Goal: Complete application form: Complete application form

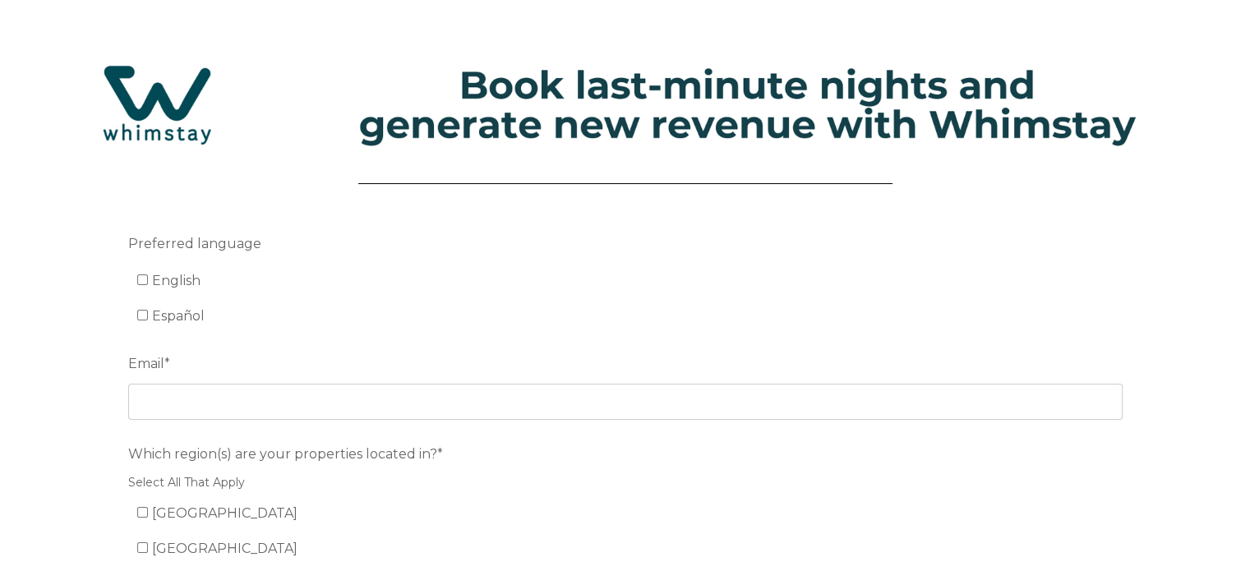
click at [145, 285] on label "English" at bounding box center [169, 281] width 64 height 16
click at [145, 285] on input "English" at bounding box center [142, 280] width 11 height 11
checkbox input "true"
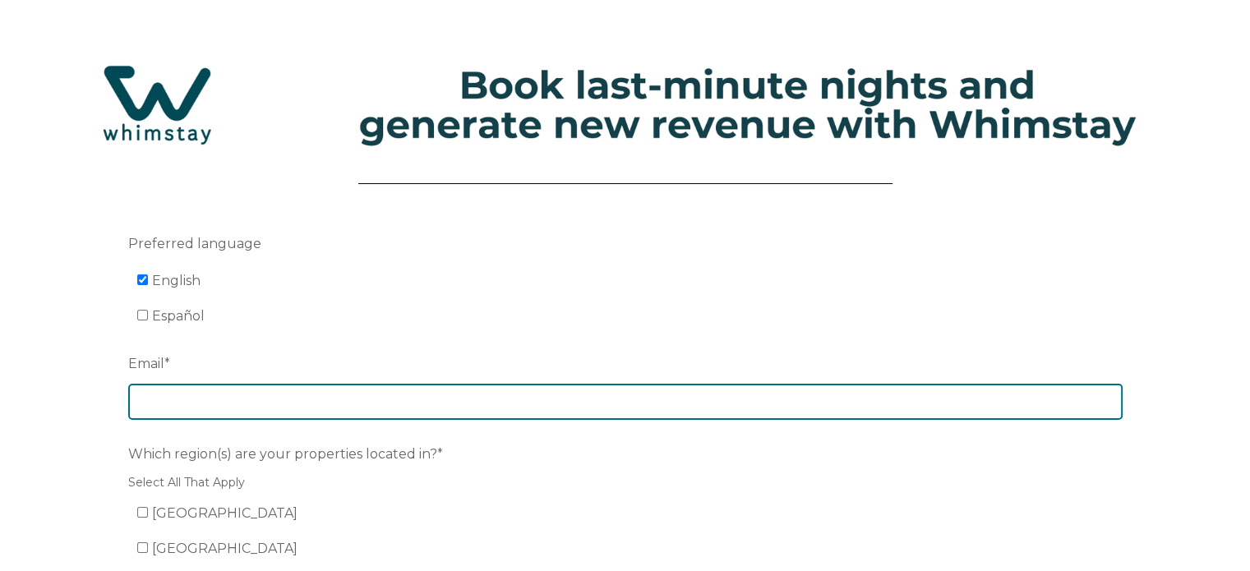
click at [232, 401] on input "Email *" at bounding box center [625, 402] width 994 height 36
type input "[EMAIL_ADDRESS][DOMAIN_NAME]"
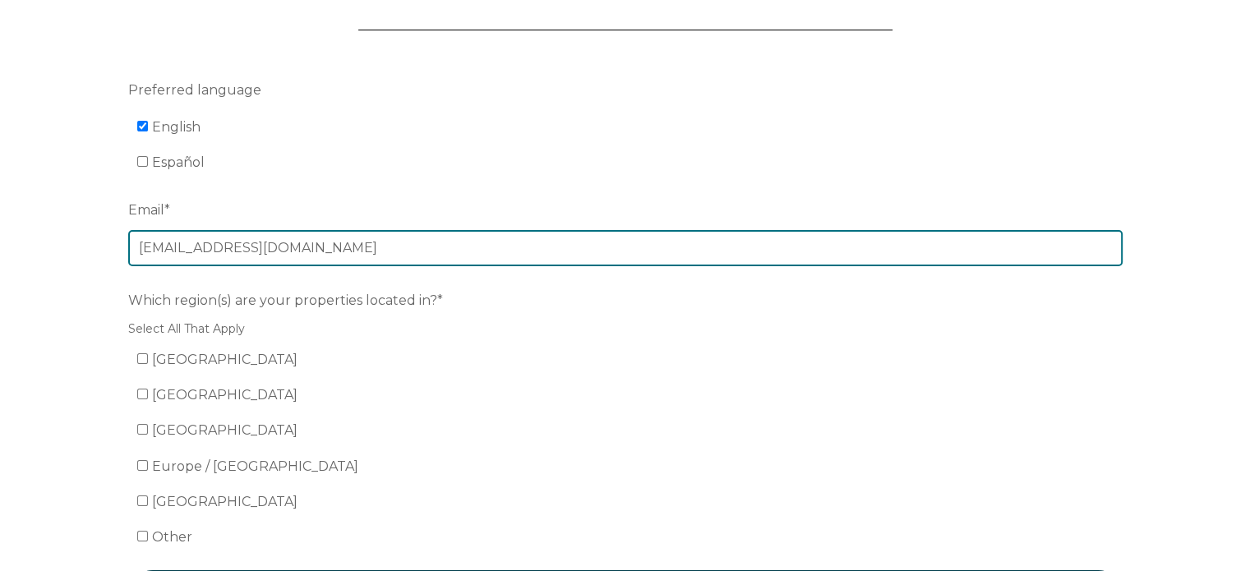
scroll to position [164, 0]
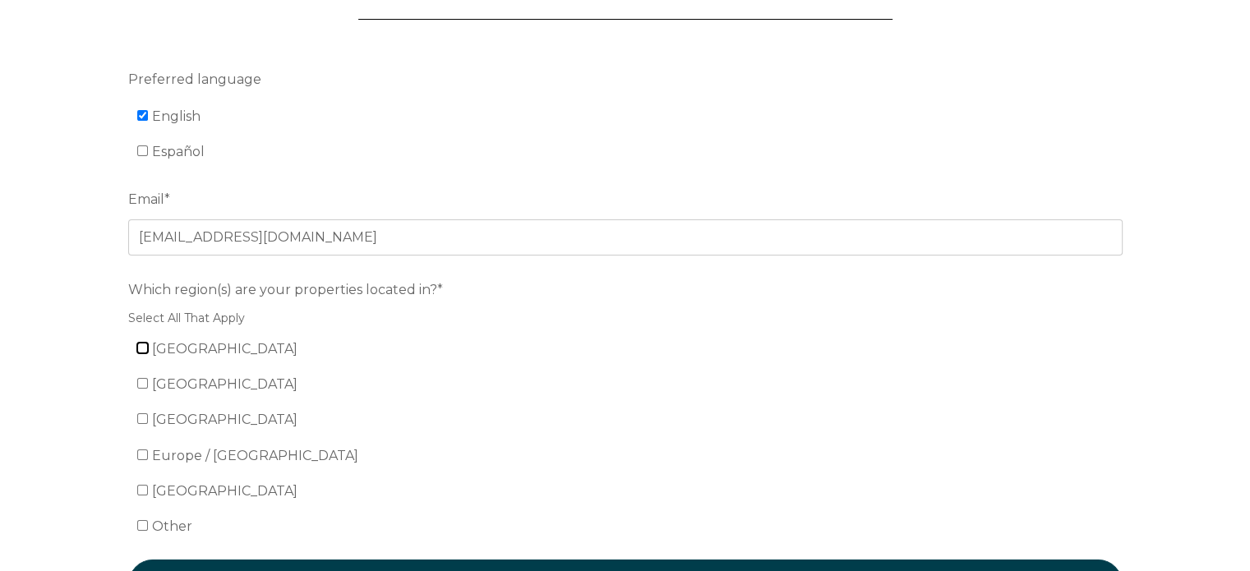
click at [137, 346] on input "[GEOGRAPHIC_DATA]" at bounding box center [142, 348] width 11 height 11
checkbox input "true"
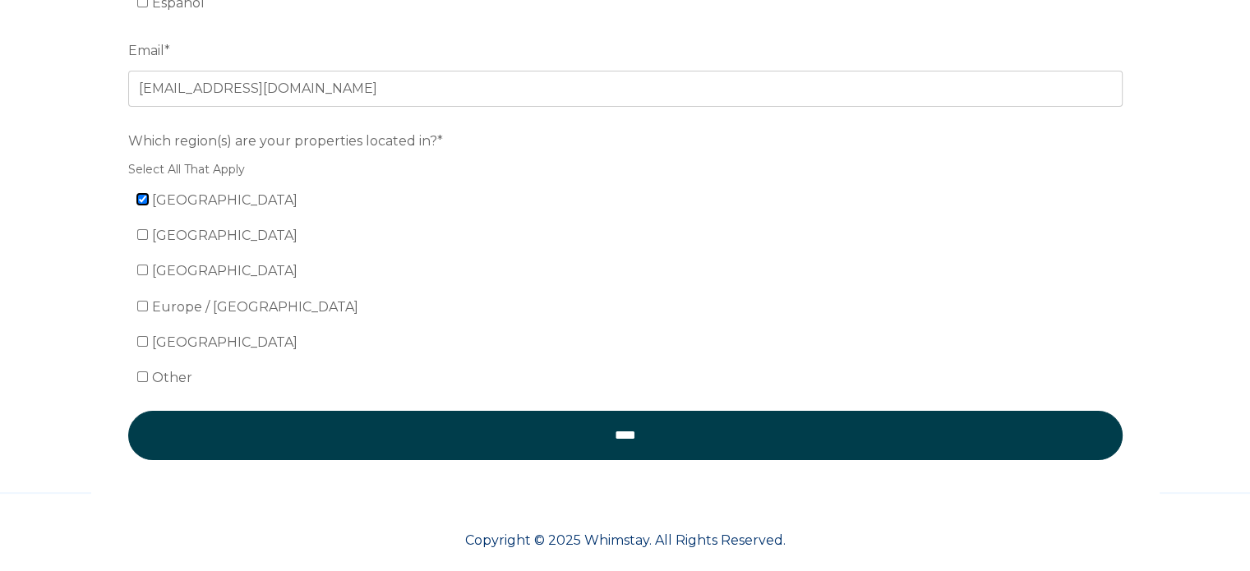
scroll to position [330, 0]
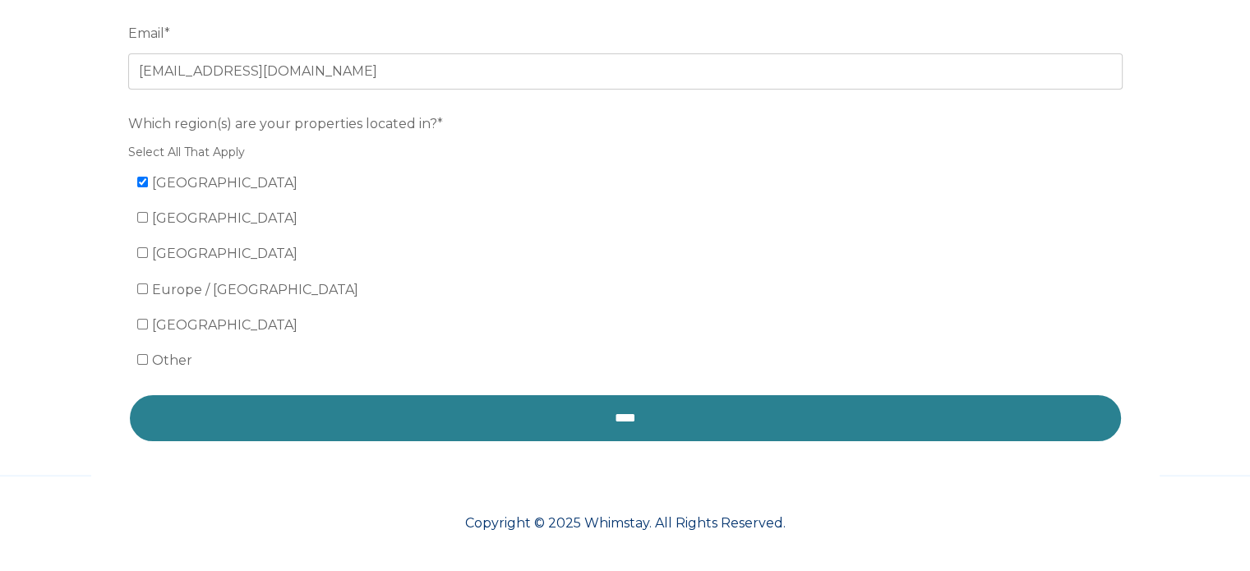
click at [501, 418] on input "****" at bounding box center [625, 418] width 994 height 49
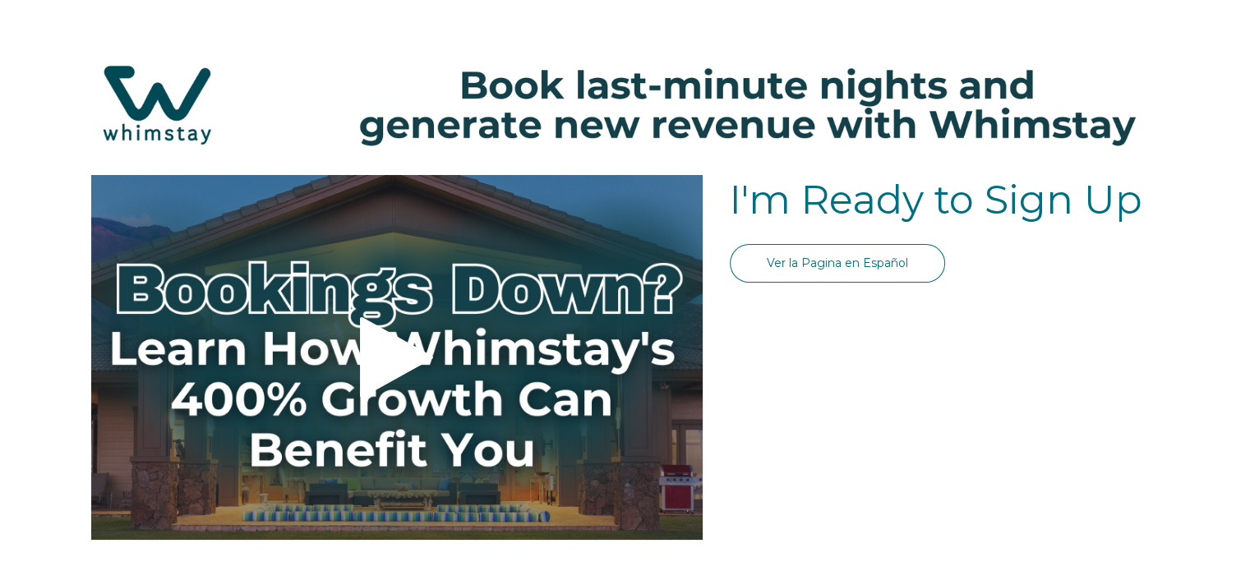
select select "US"
select select "Standard"
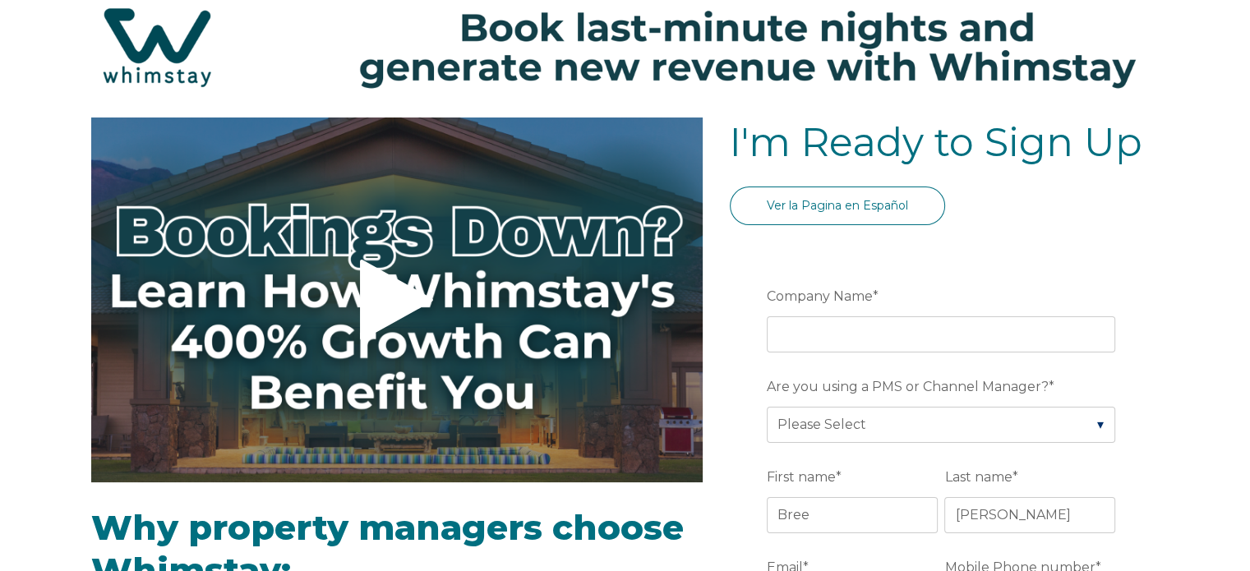
scroll to position [82, 0]
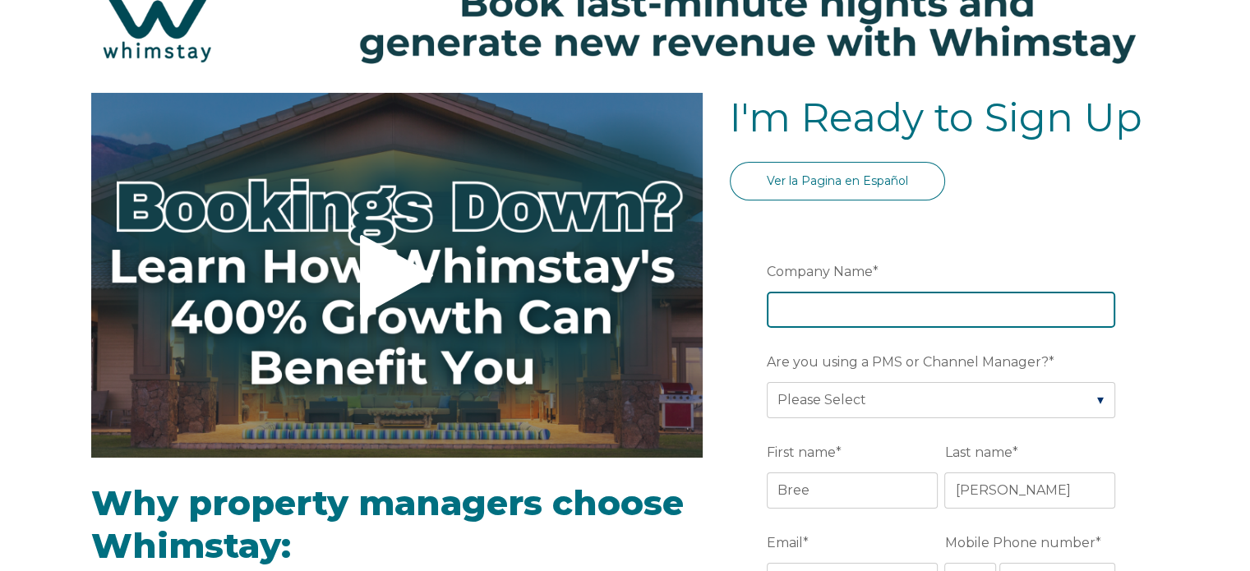
click at [810, 320] on input "Company Name *" at bounding box center [941, 310] width 348 height 36
type input "Maui Lodging Properties, llc"
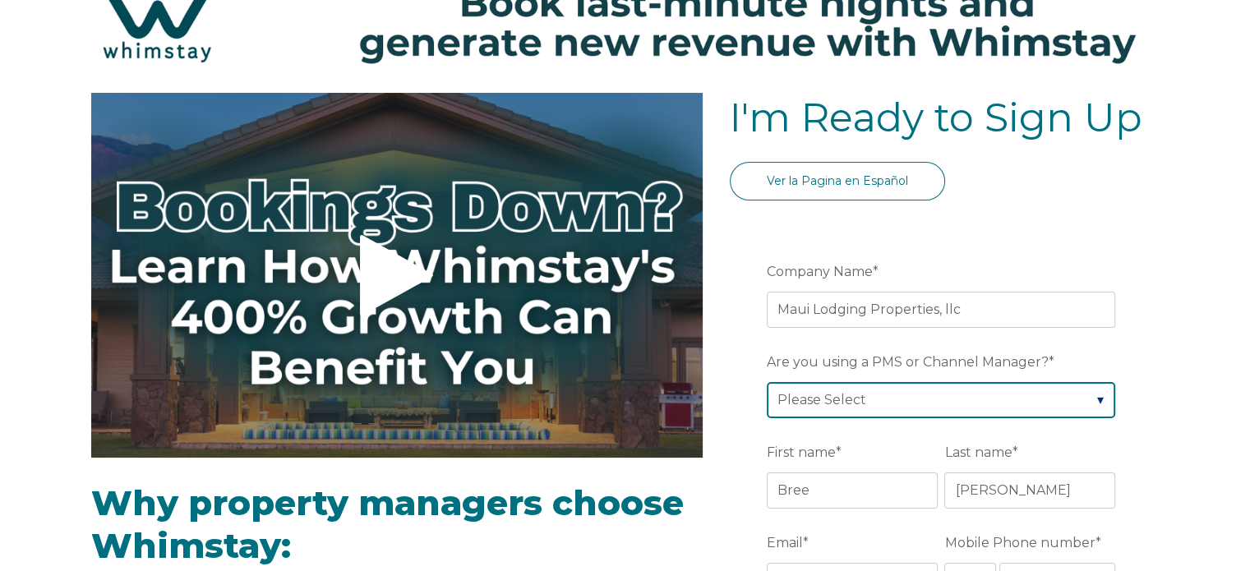
click at [912, 395] on select "Please Select Barefoot BookingPal Boost Brightside CiiRUS Escapia Guesty Hostaw…" at bounding box center [941, 400] width 348 height 36
select select "Escapia"
click at [767, 382] on select "Please Select Barefoot BookingPal Boost Brightside CiiRUS Escapia Guesty Hostaw…" at bounding box center [941, 400] width 348 height 36
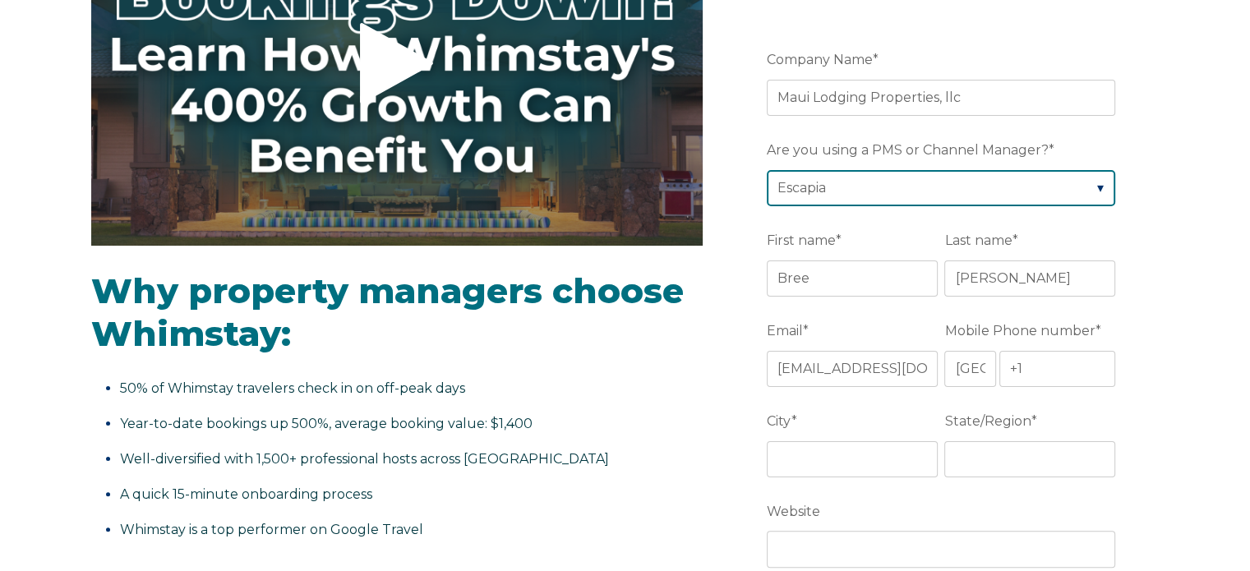
scroll to position [329, 0]
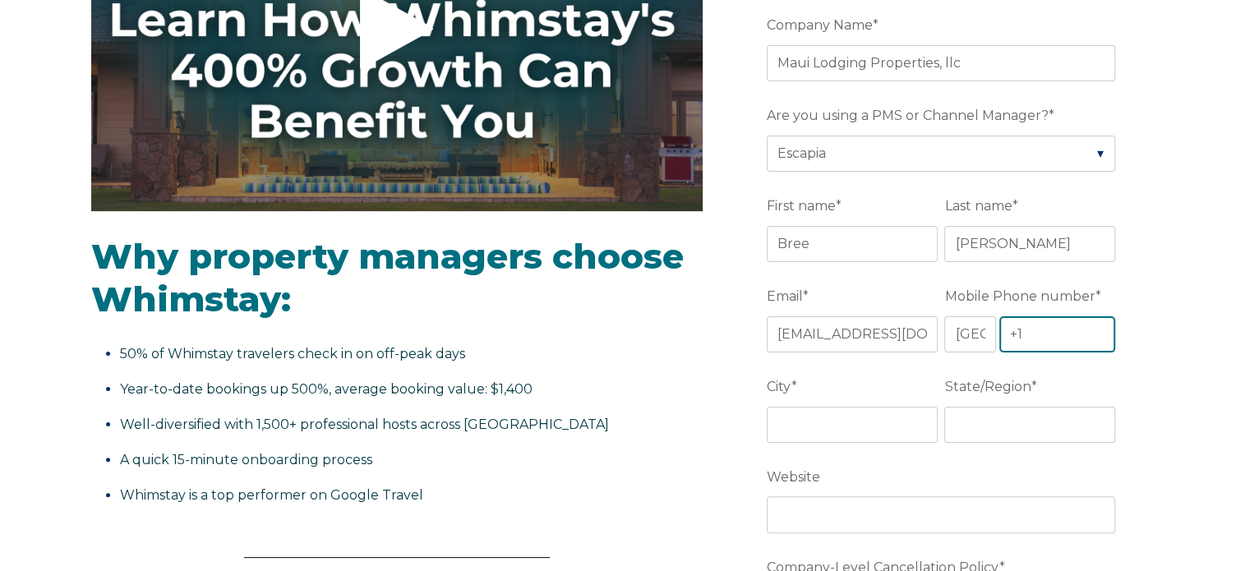
click at [1040, 332] on input "+1" at bounding box center [1057, 334] width 117 height 36
type input "[PHONE_NUMBER]"
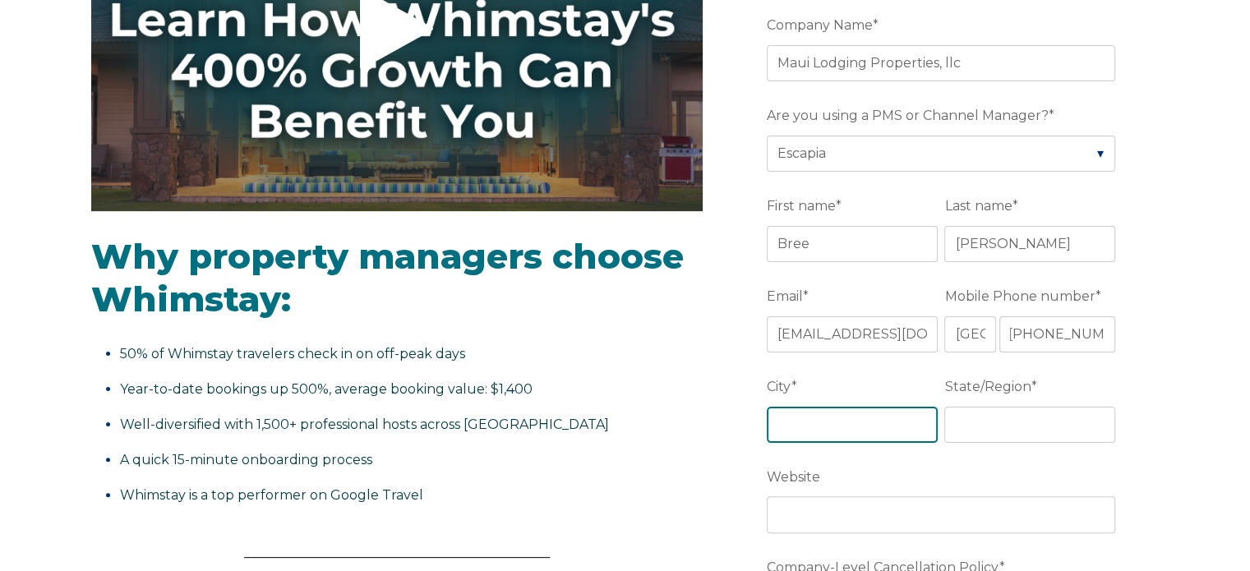
click at [865, 416] on input "City *" at bounding box center [852, 425] width 171 height 36
type input "Lahaina"
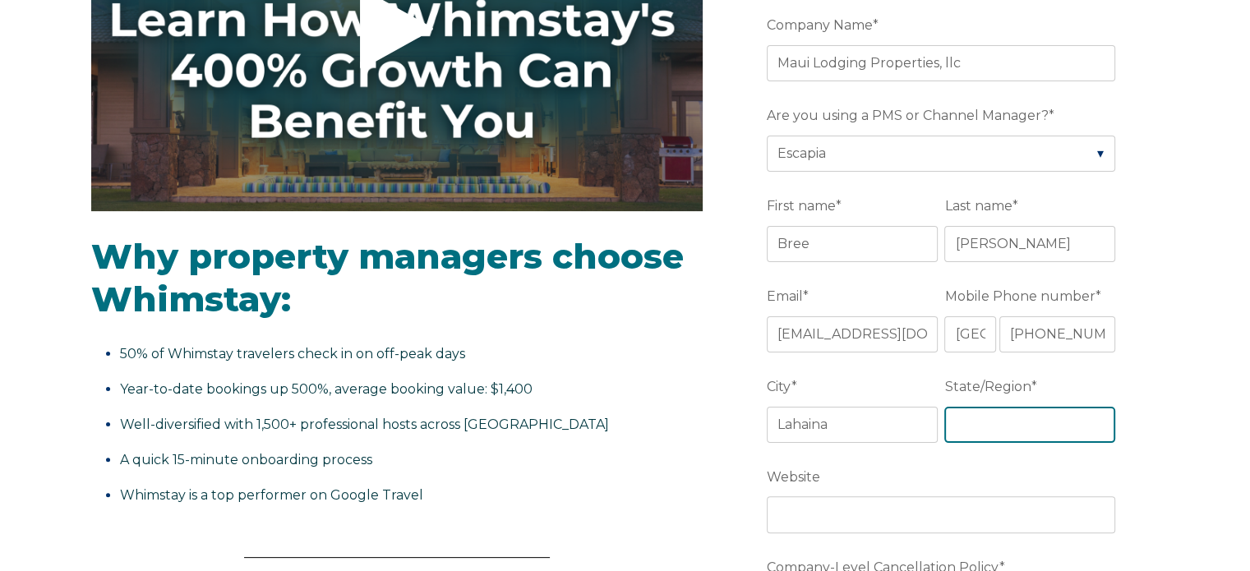
type input "[US_STATE]"
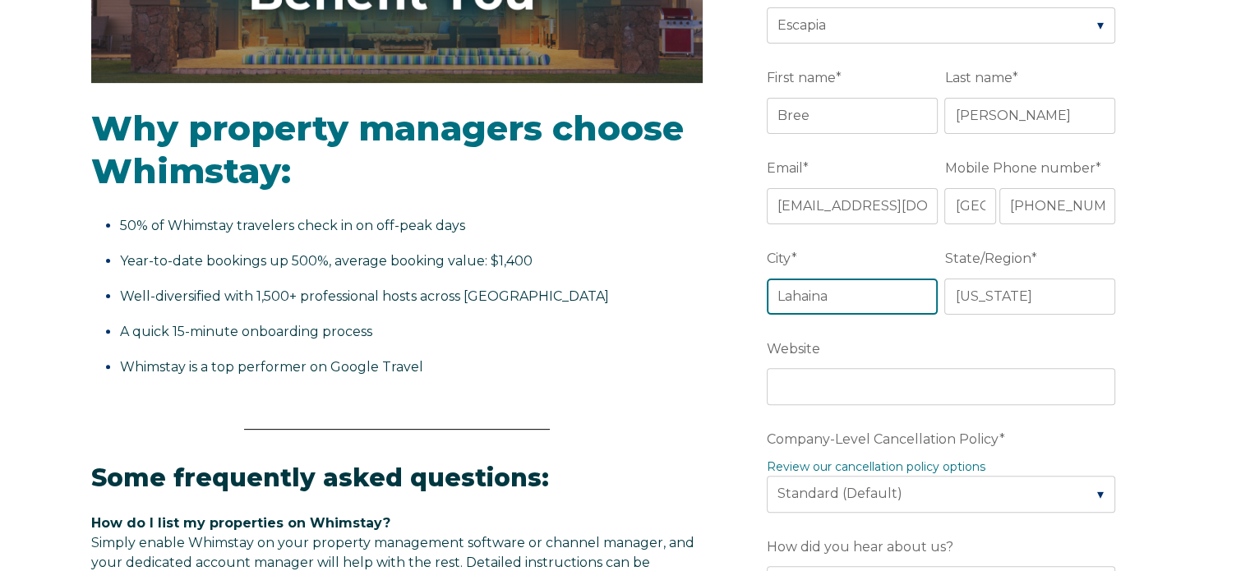
scroll to position [493, 0]
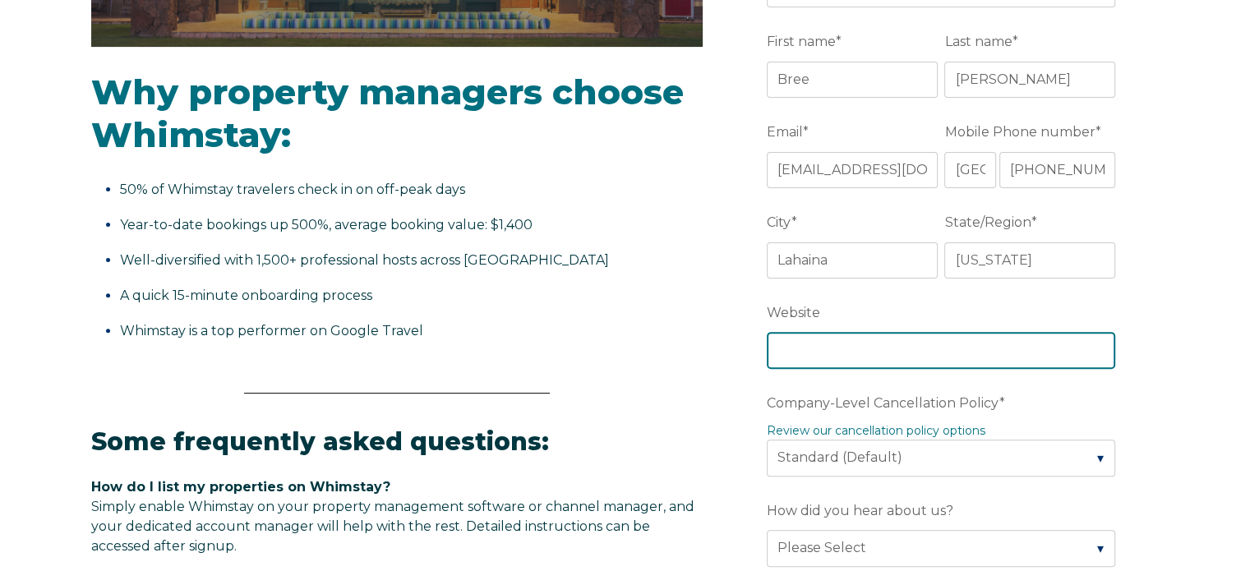
click at [812, 347] on input "Website" at bounding box center [941, 350] width 348 height 36
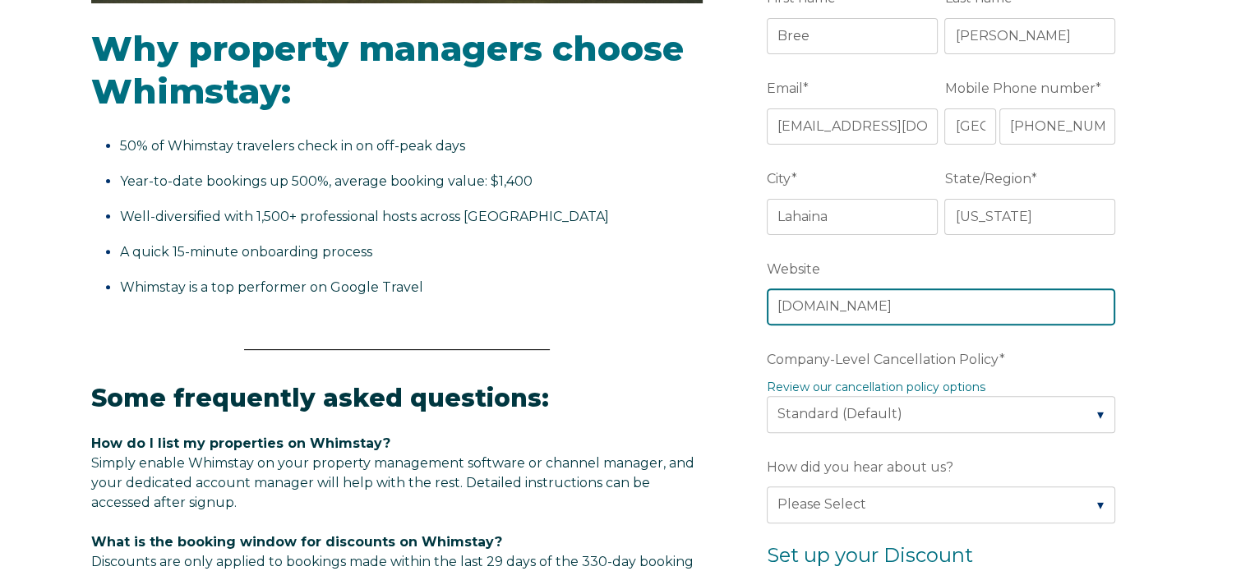
scroll to position [575, 0]
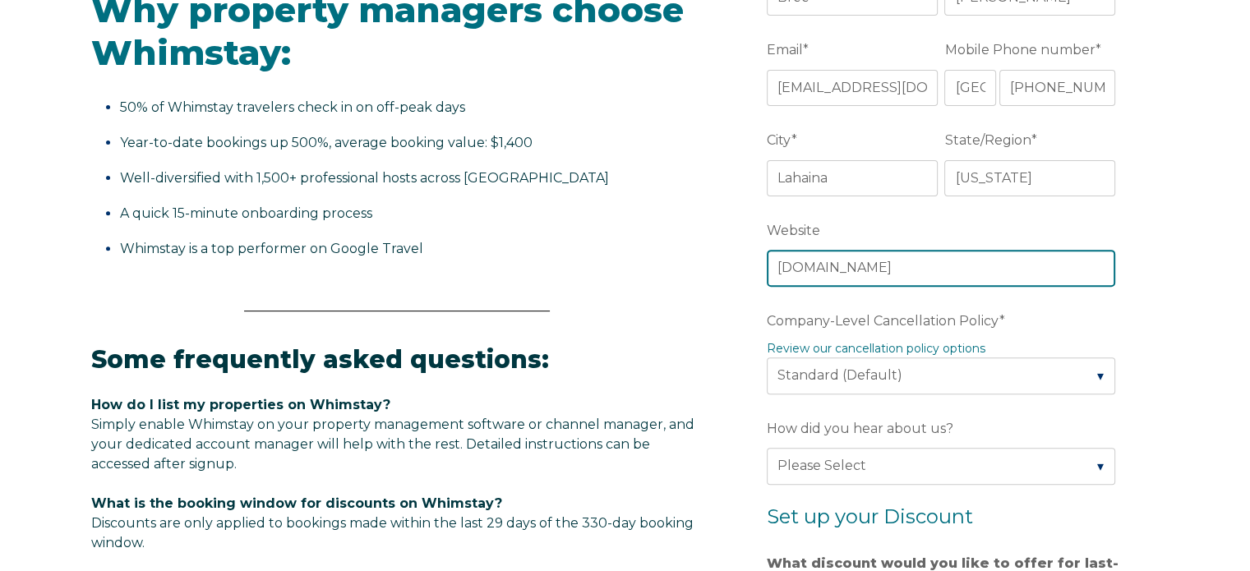
type input "[DOMAIN_NAME]"
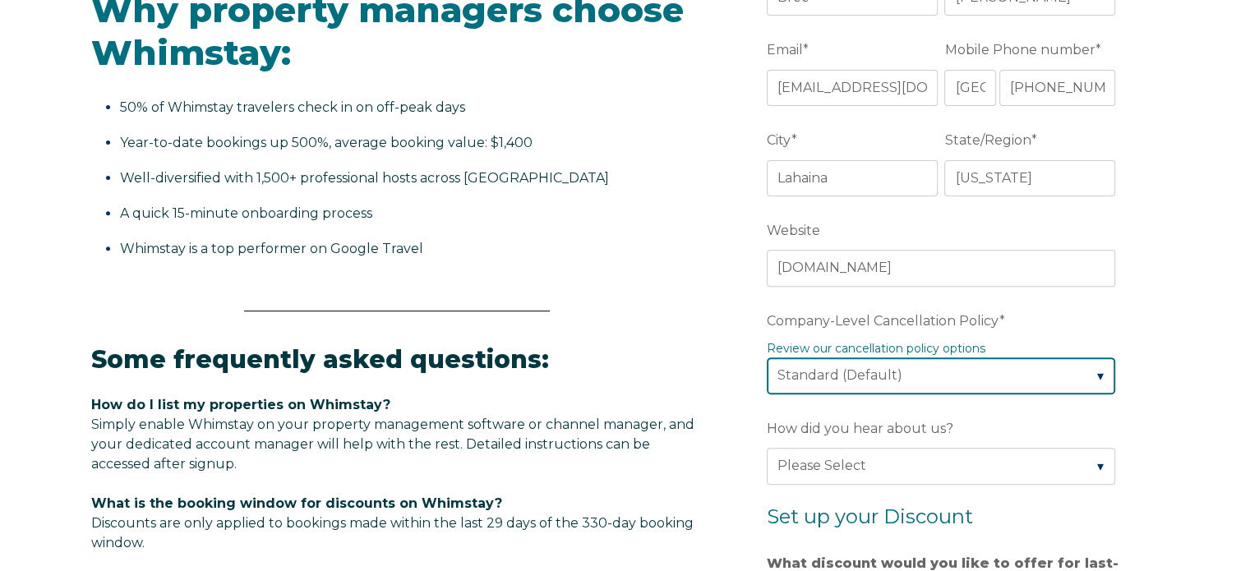
click at [981, 374] on select "Please Select Partial Standard (Default) Moderate Strict" at bounding box center [941, 376] width 348 height 36
click at [767, 358] on select "Please Select Partial Standard (Default) Moderate Strict" at bounding box center [941, 376] width 348 height 36
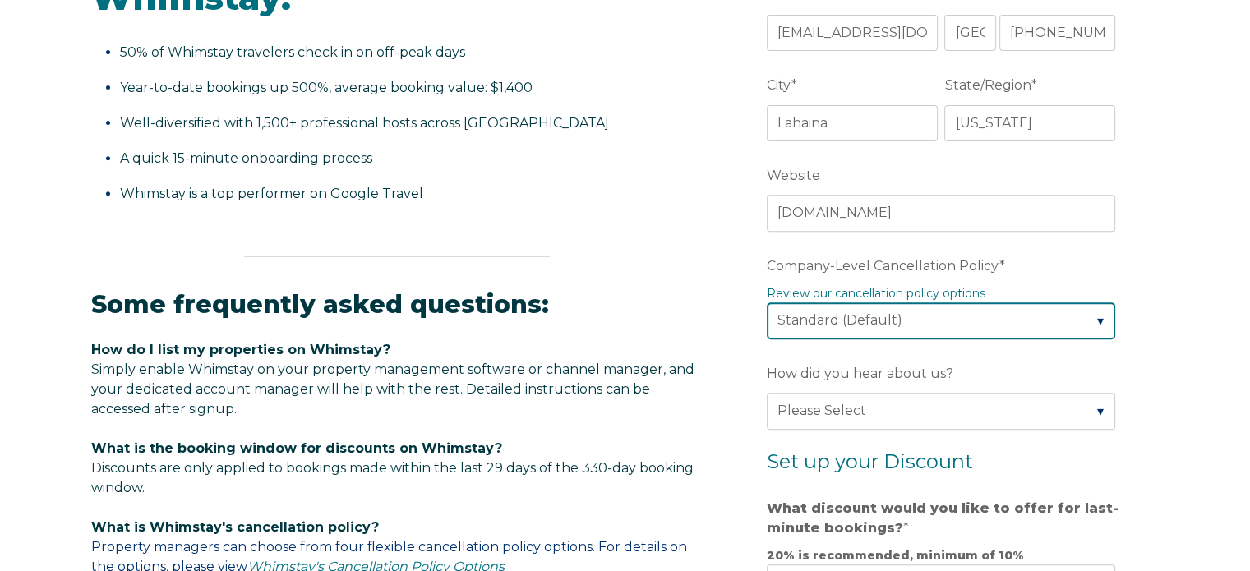
scroll to position [658, 0]
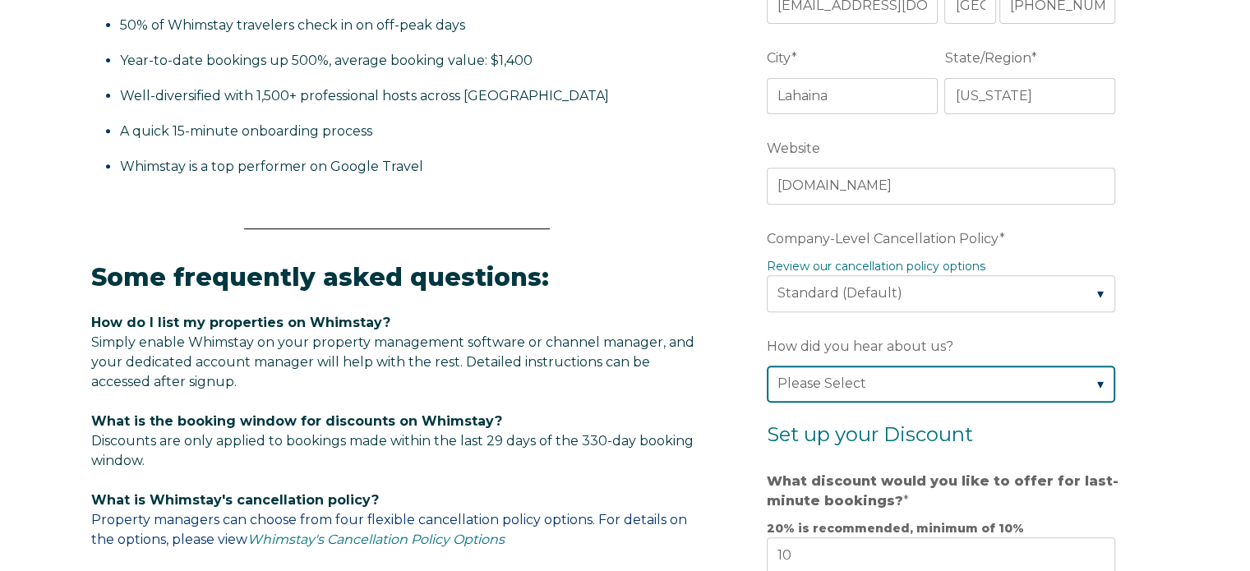
click at [959, 382] on select "Please Select Found Whimstay through a Google search Spoke to a Whimstay salesp…" at bounding box center [941, 384] width 348 height 36
select select "Whimstay Sales"
click at [767, 366] on select "Please Select Found Whimstay through a Google search Spoke to a Whimstay salesp…" at bounding box center [941, 384] width 348 height 36
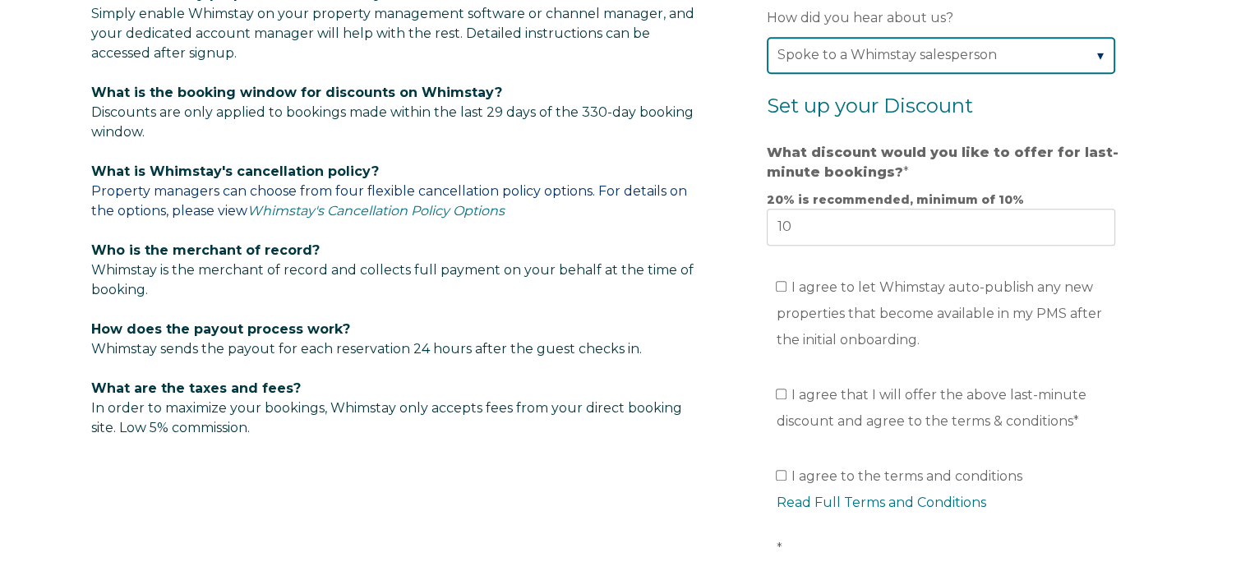
scroll to position [1068, 0]
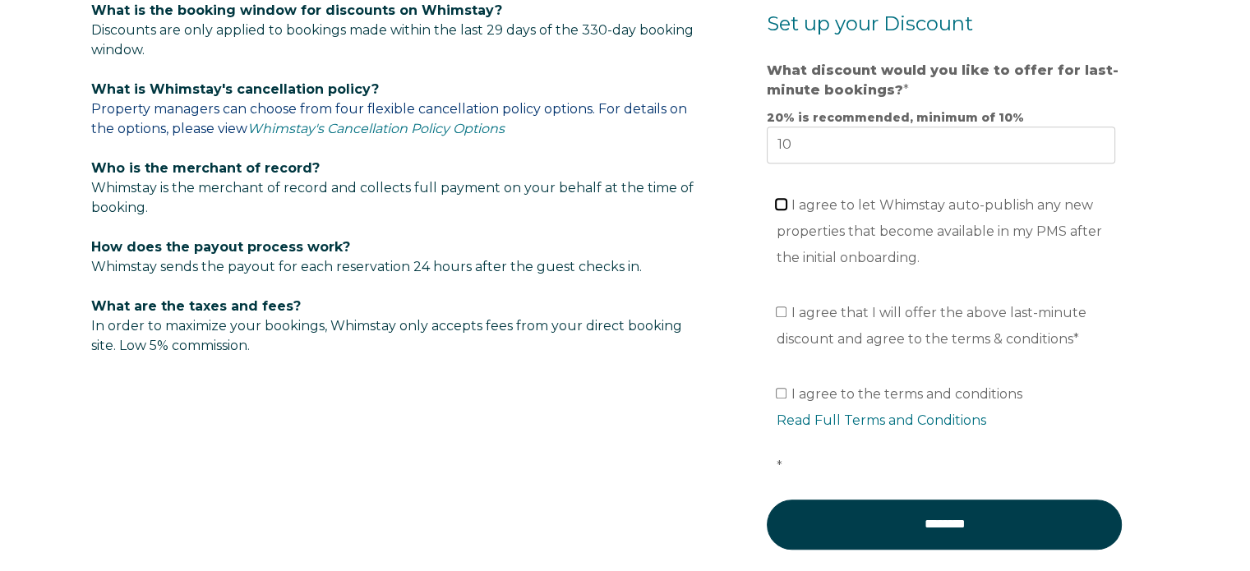
click at [784, 200] on input "I agree to let Whimstay auto-publish any new properties that become available i…" at bounding box center [781, 204] width 11 height 11
checkbox input "true"
click at [783, 307] on input "I agree that I will offer the above last-minute discount and agree to the terms…" at bounding box center [781, 312] width 11 height 11
checkbox input "true"
click at [782, 393] on input "I agree to the terms and conditions Read Full Terms and Conditions *" at bounding box center [781, 393] width 11 height 11
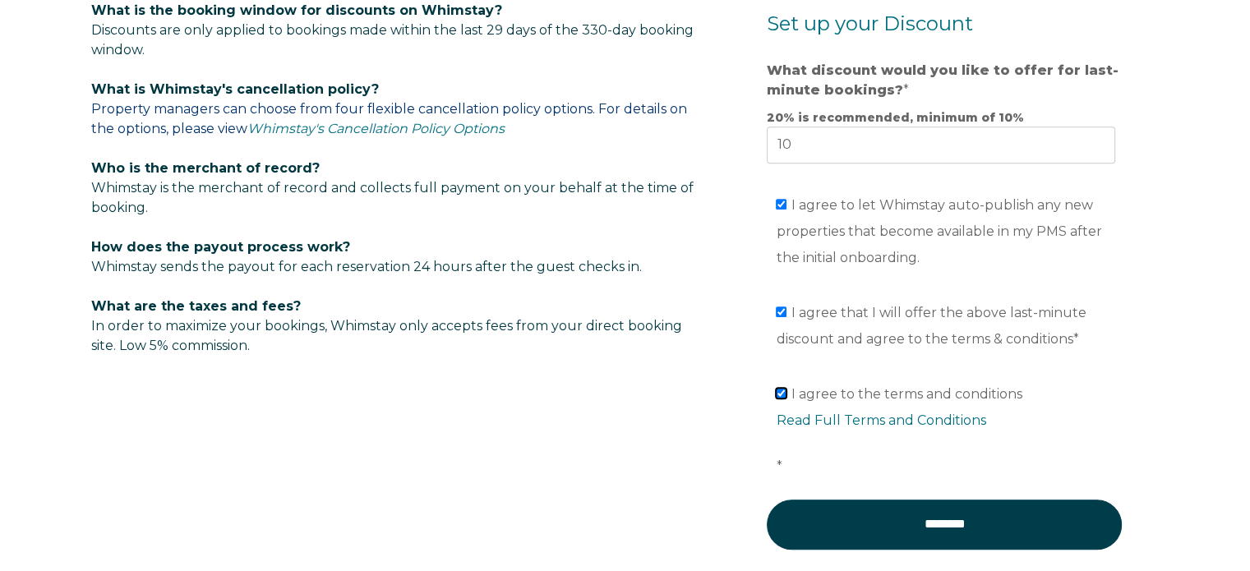
checkbox input "true"
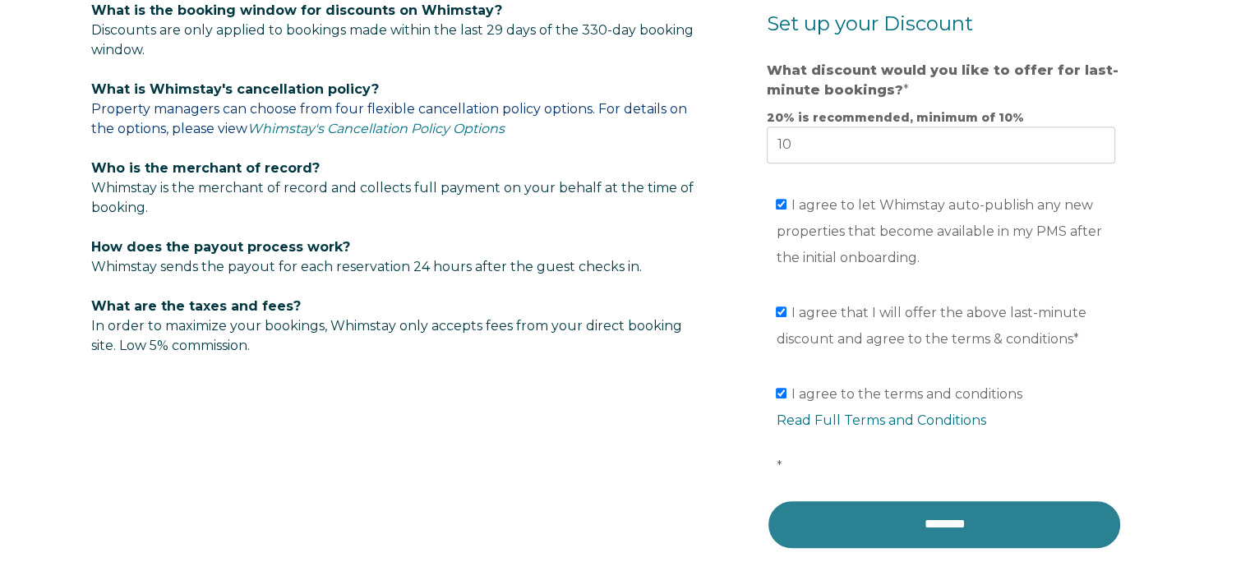
click at [874, 512] on input "********" at bounding box center [944, 524] width 355 height 49
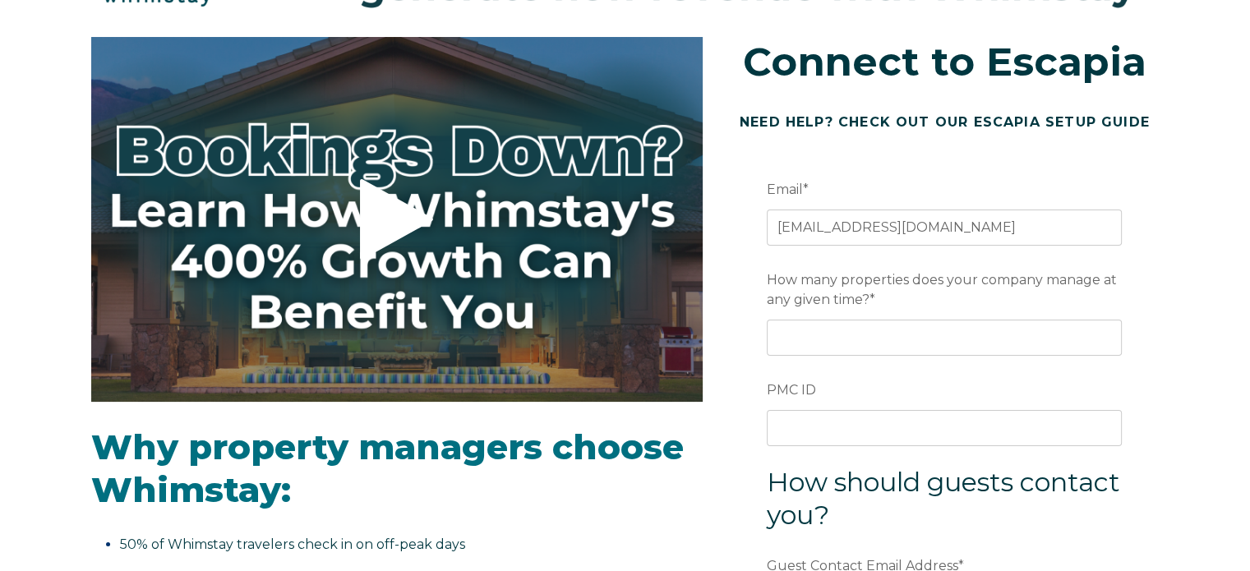
scroll to position [164, 0]
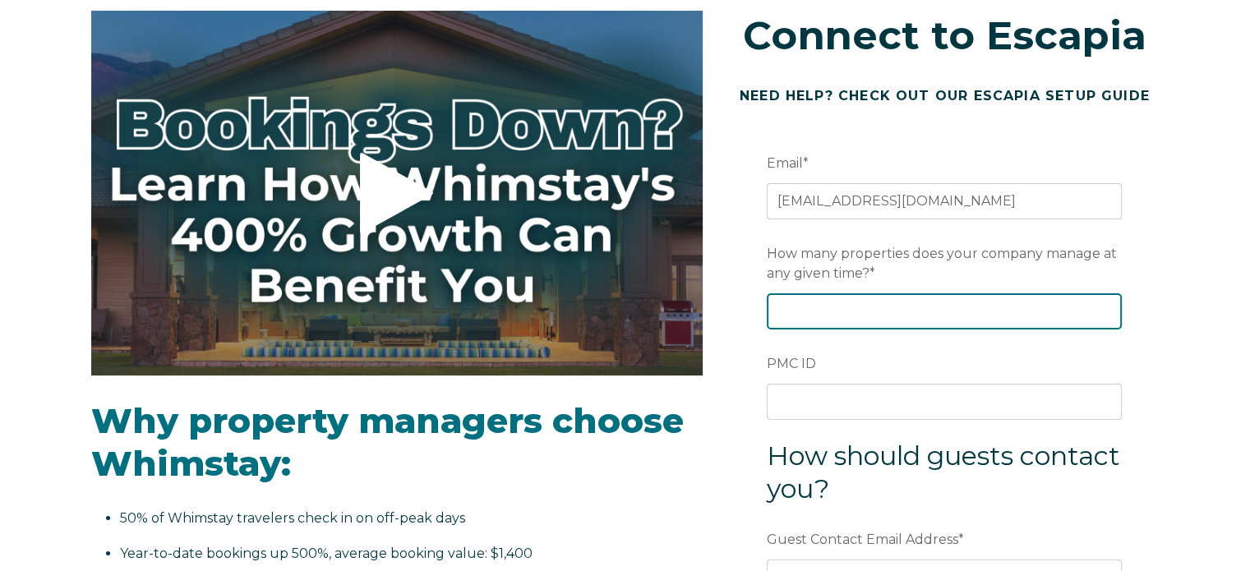
click at [819, 309] on input "How many properties does your company manage at any given time? *" at bounding box center [944, 311] width 355 height 36
type input "21"
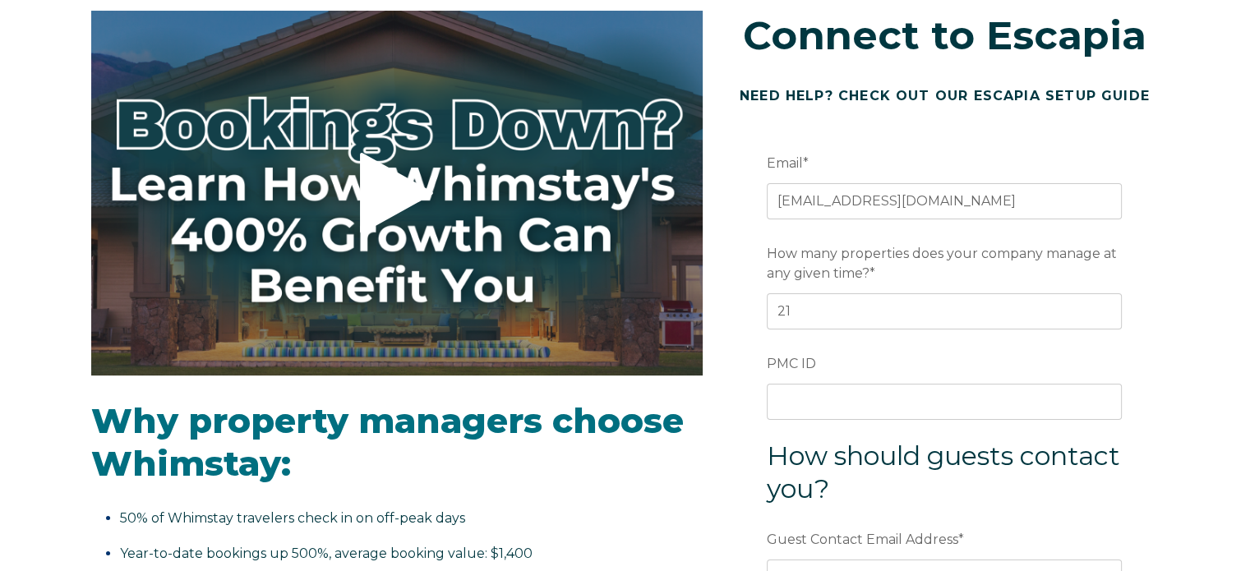
click at [856, 357] on label "PMC ID" at bounding box center [944, 364] width 355 height 30
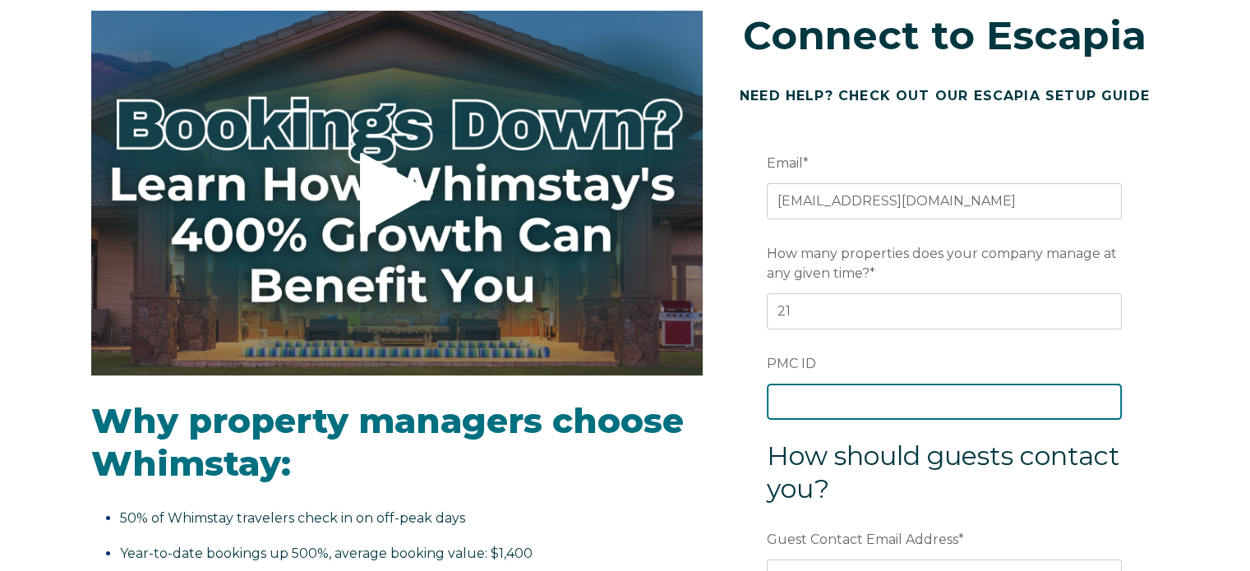
click at [856, 384] on input "PMC ID" at bounding box center [944, 402] width 355 height 36
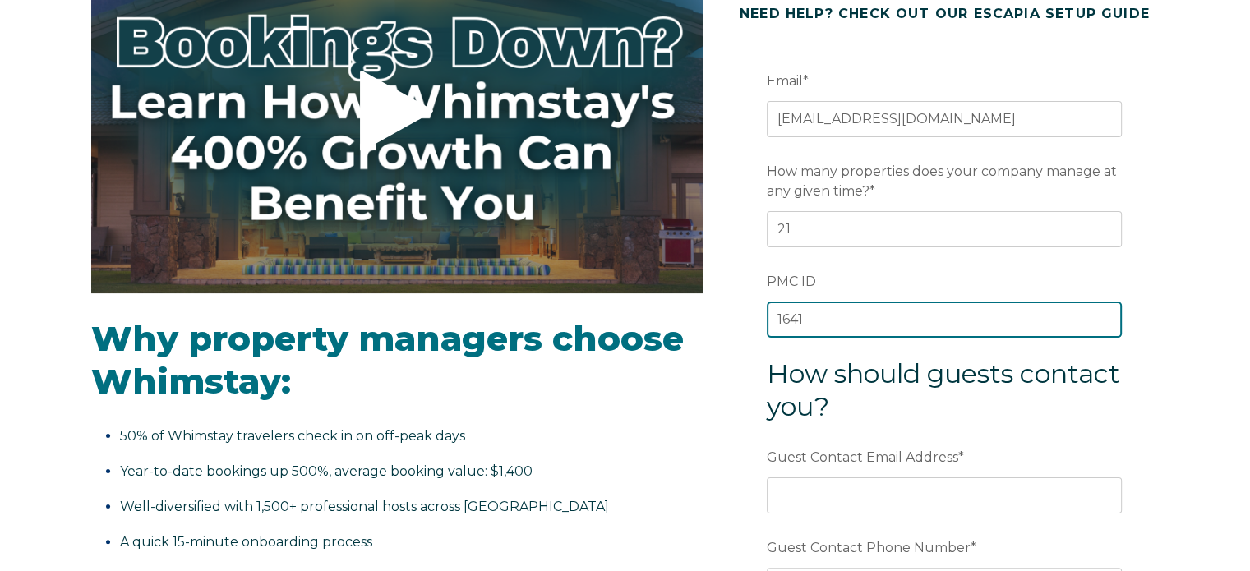
scroll to position [329, 0]
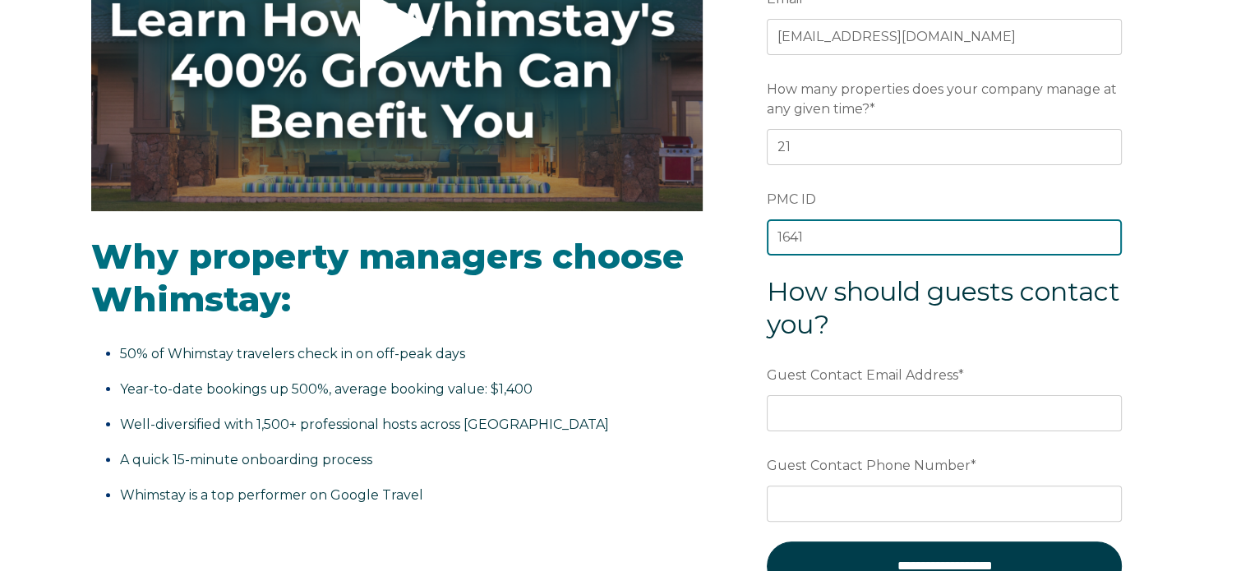
type input "1641"
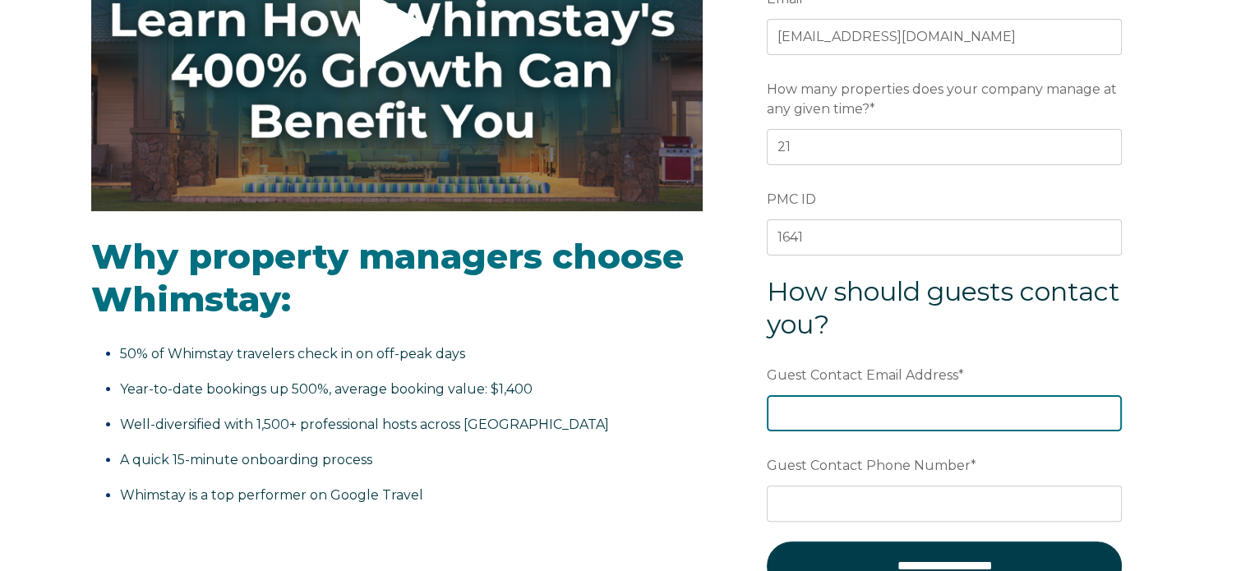
click at [815, 413] on input "Guest Contact Email Address *" at bounding box center [944, 413] width 355 height 36
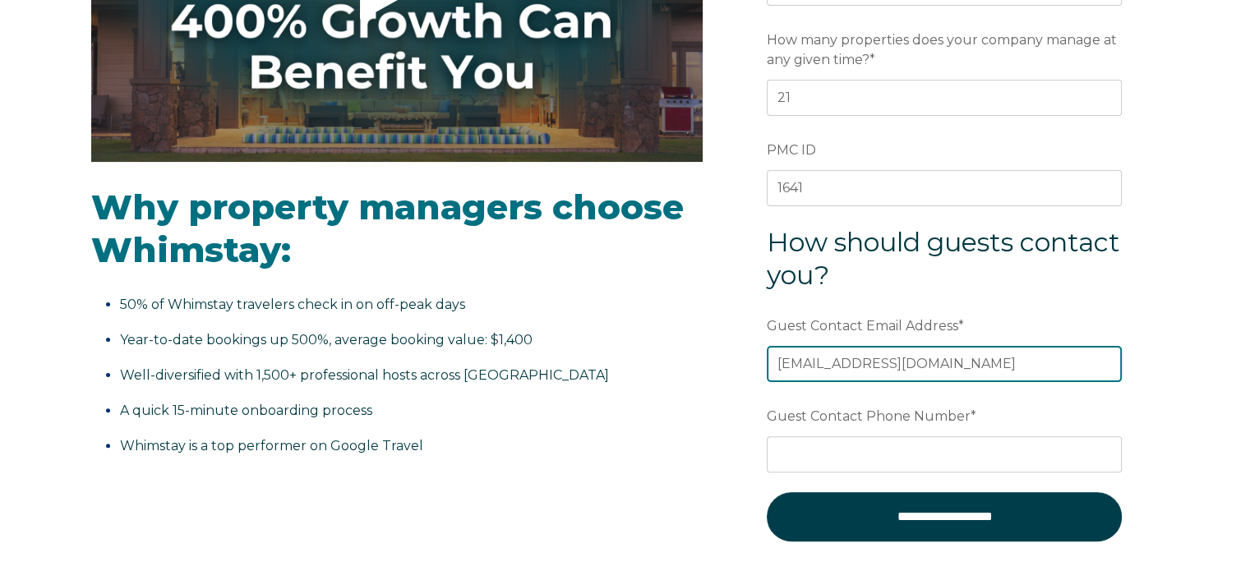
scroll to position [411, 0]
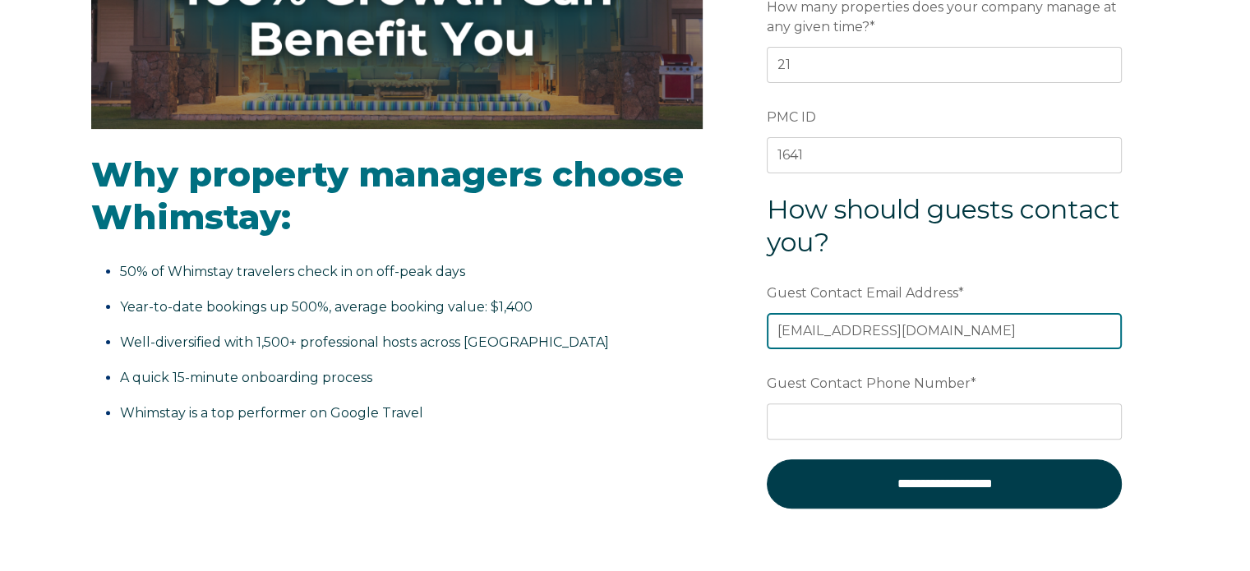
type input "info@mauilodging.com"
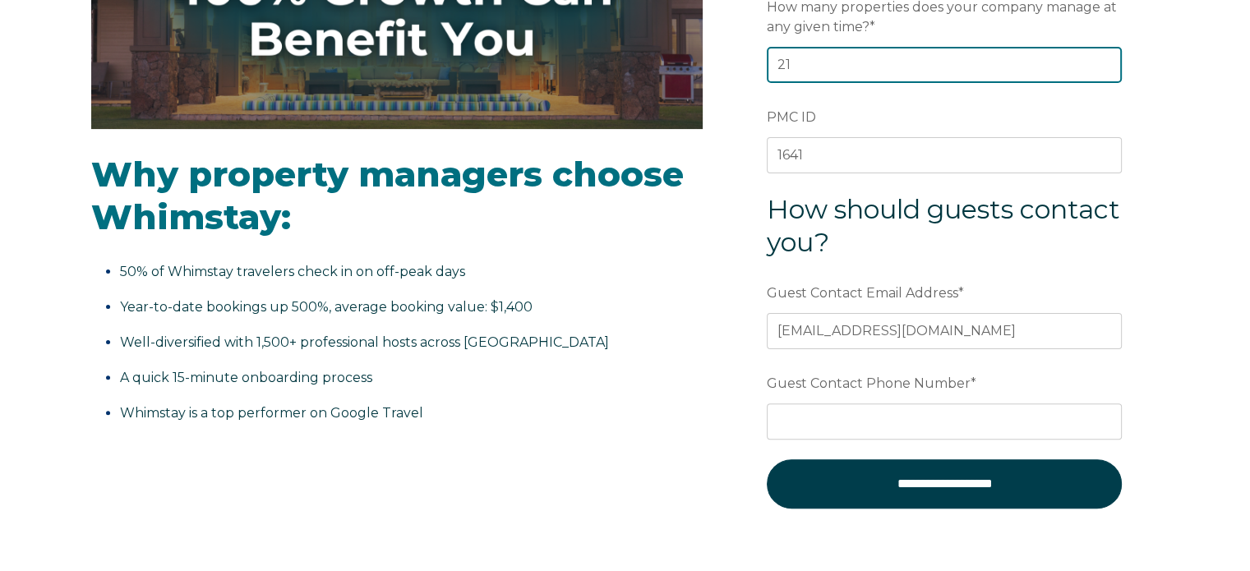
click at [807, 67] on input "21" at bounding box center [944, 65] width 355 height 36
type input "20"
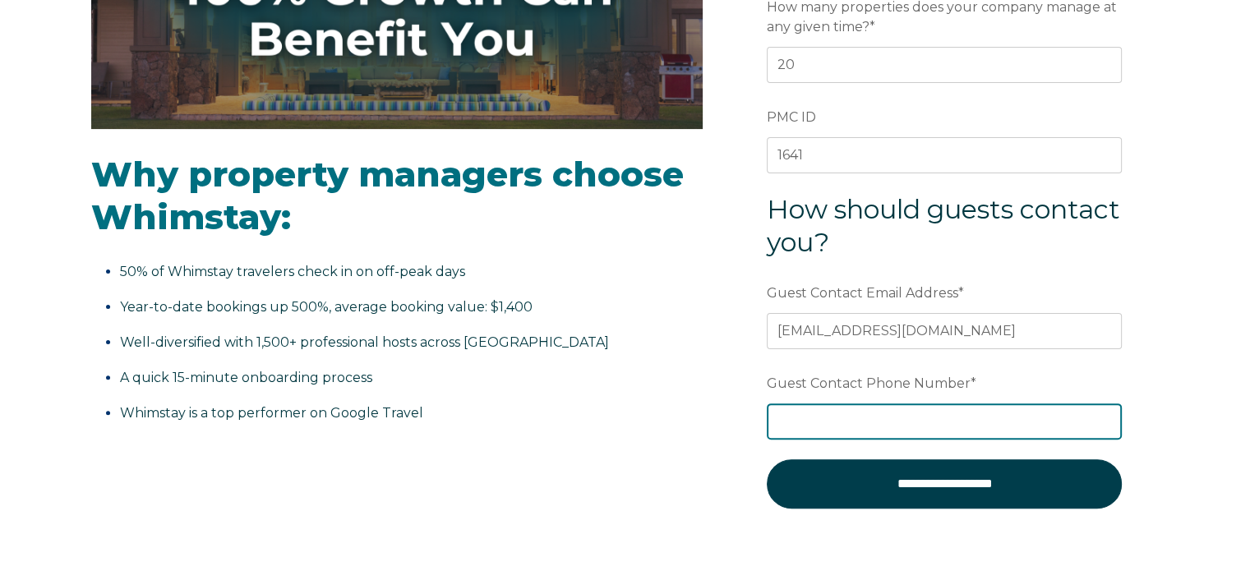
click at [800, 419] on input "Guest Contact Phone Number *" at bounding box center [944, 422] width 355 height 36
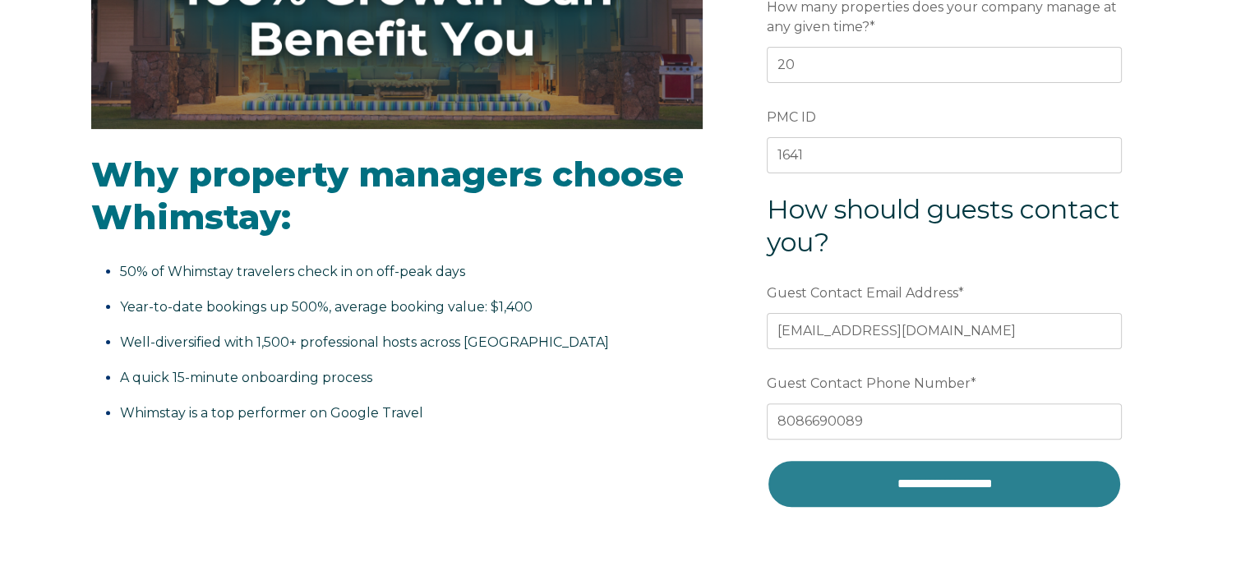
click at [916, 481] on input "**********" at bounding box center [944, 483] width 355 height 49
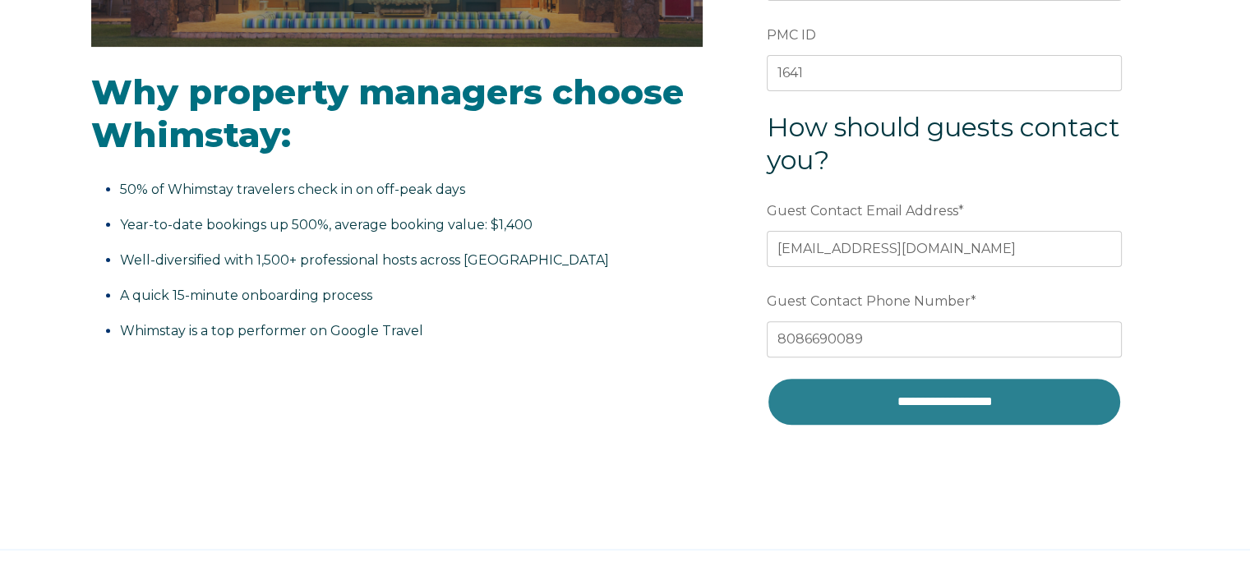
click at [960, 405] on input "**********" at bounding box center [944, 401] width 355 height 49
click at [901, 394] on input "**********" at bounding box center [944, 401] width 355 height 49
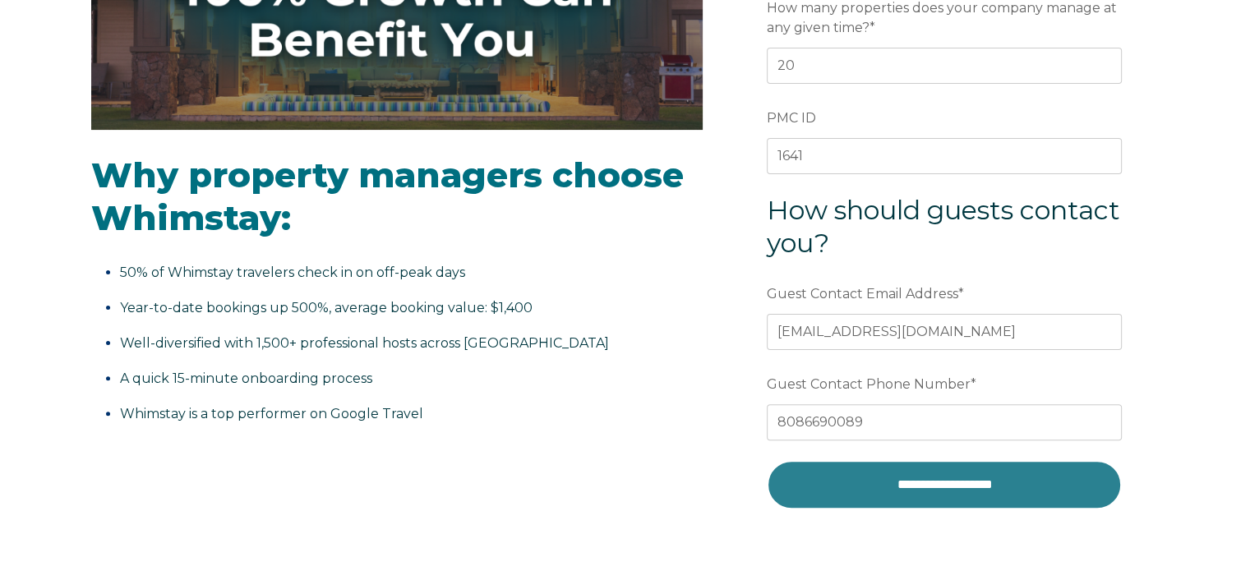
scroll to position [411, 0]
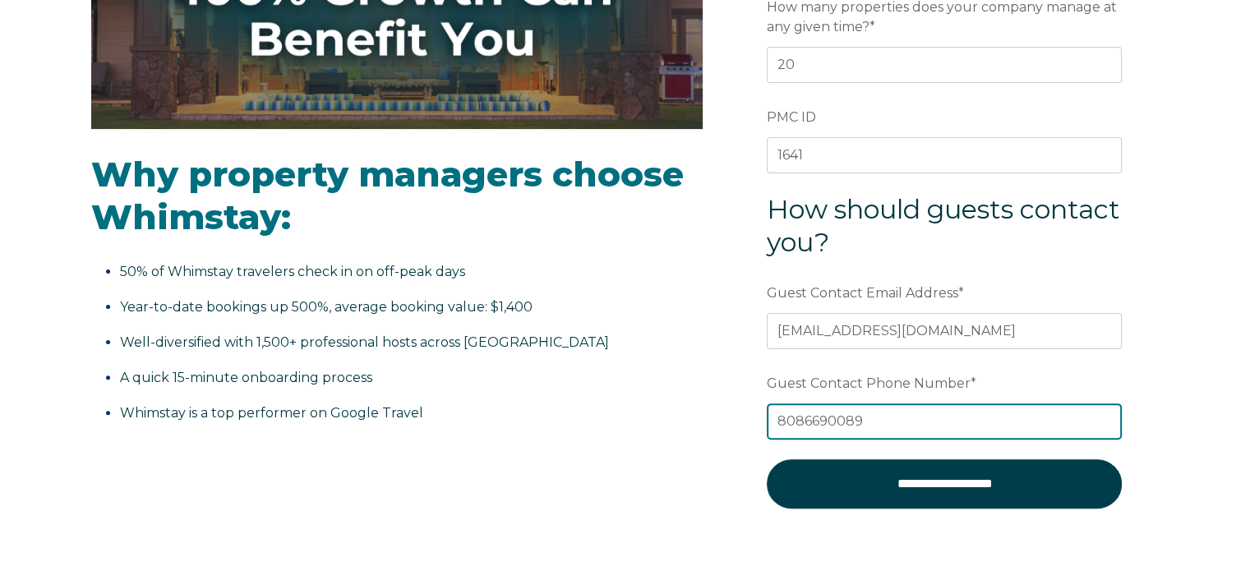
click at [801, 420] on input "8086690089" at bounding box center [944, 422] width 355 height 36
click at [828, 418] on input "808 6690089" at bounding box center [944, 422] width 355 height 36
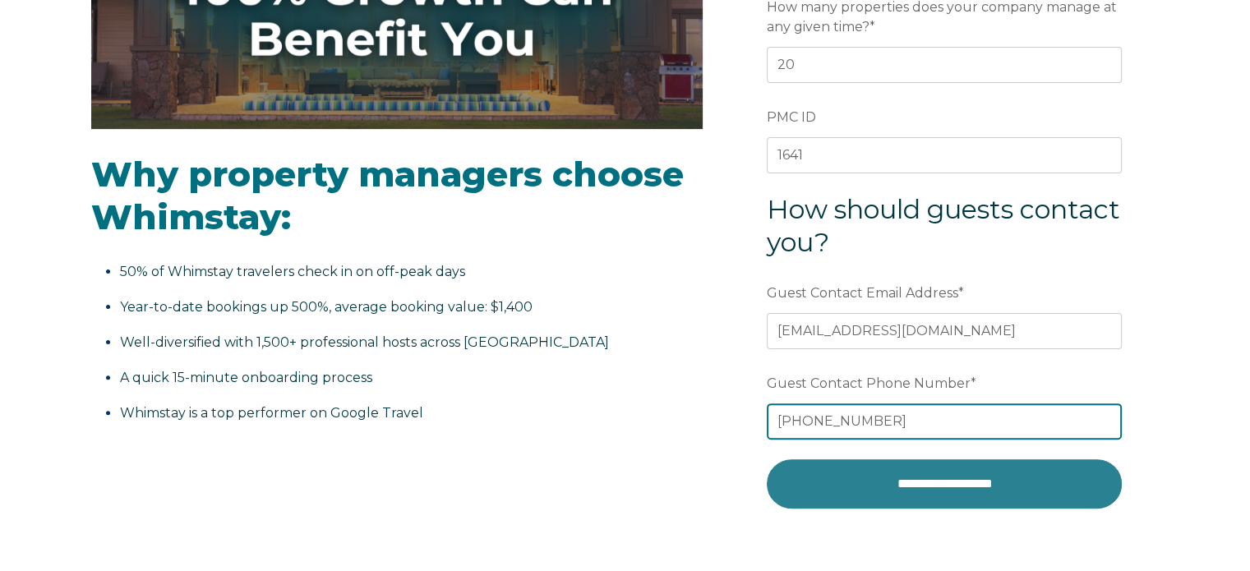
type input "808 669 0089"
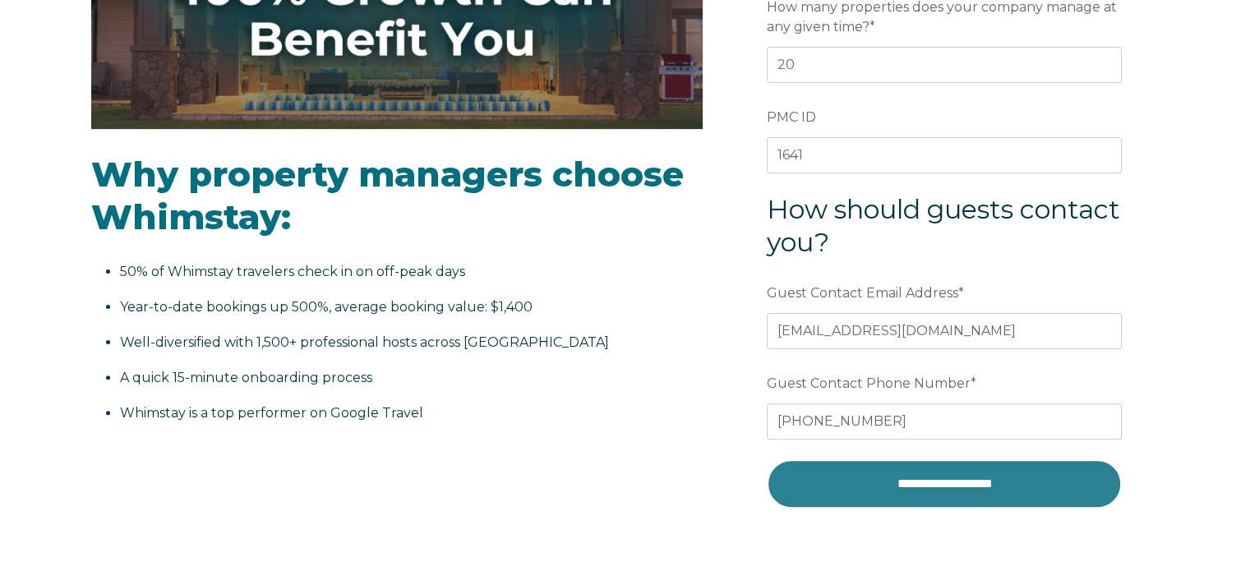
click at [870, 472] on input "**********" at bounding box center [944, 483] width 355 height 49
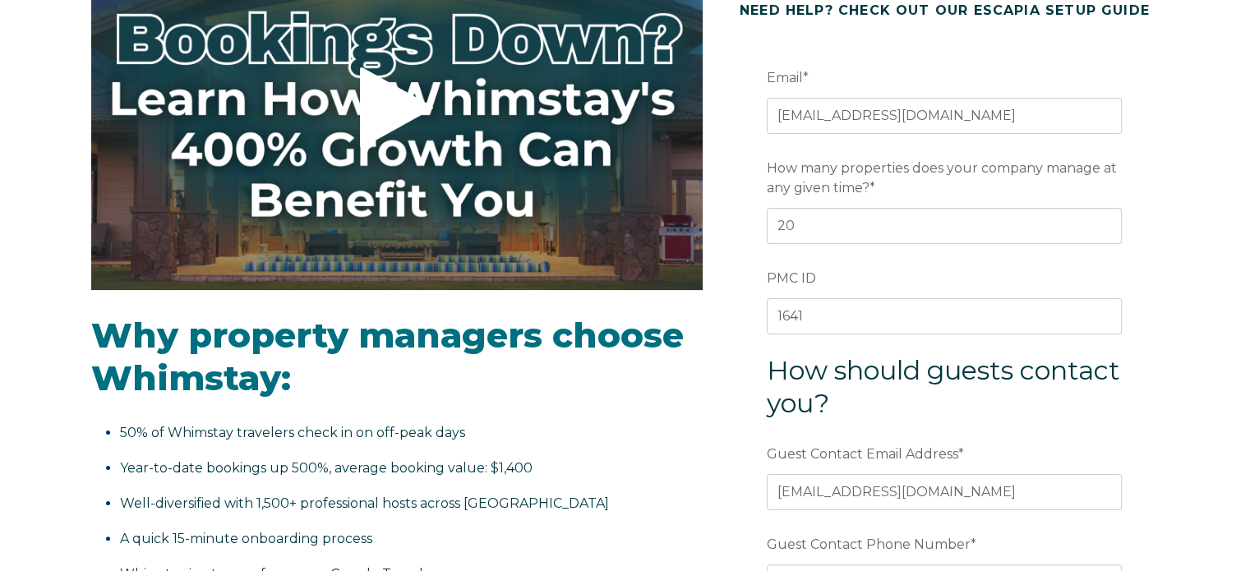
scroll to position [247, 0]
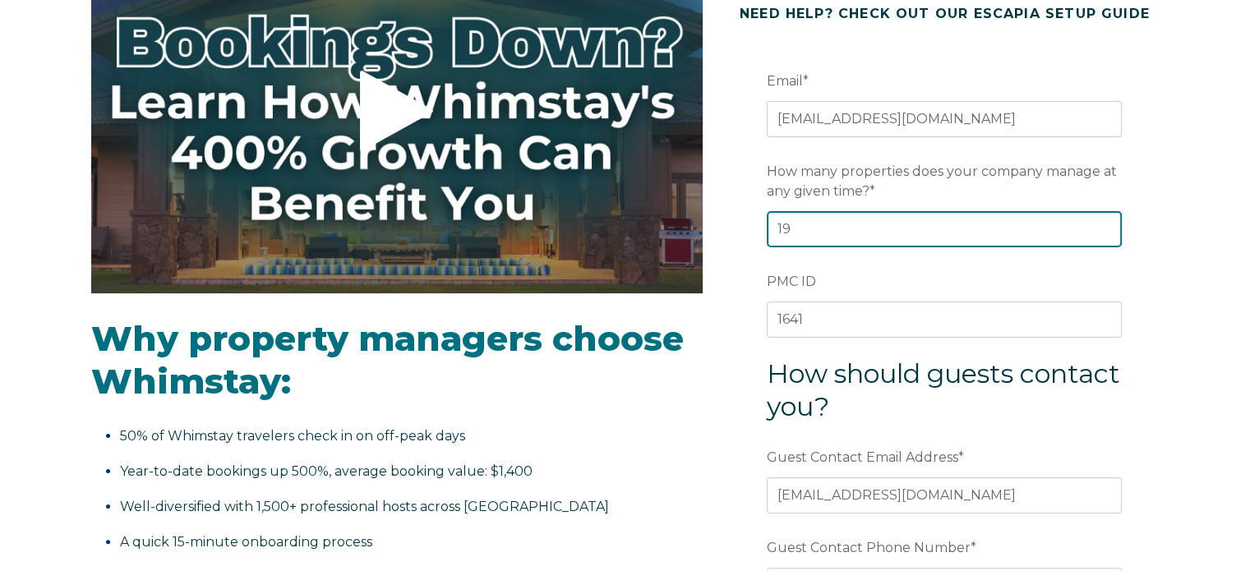
click at [1105, 233] on input "19" at bounding box center [944, 229] width 355 height 36
type input "20"
click at [1105, 224] on input "20" at bounding box center [944, 229] width 355 height 36
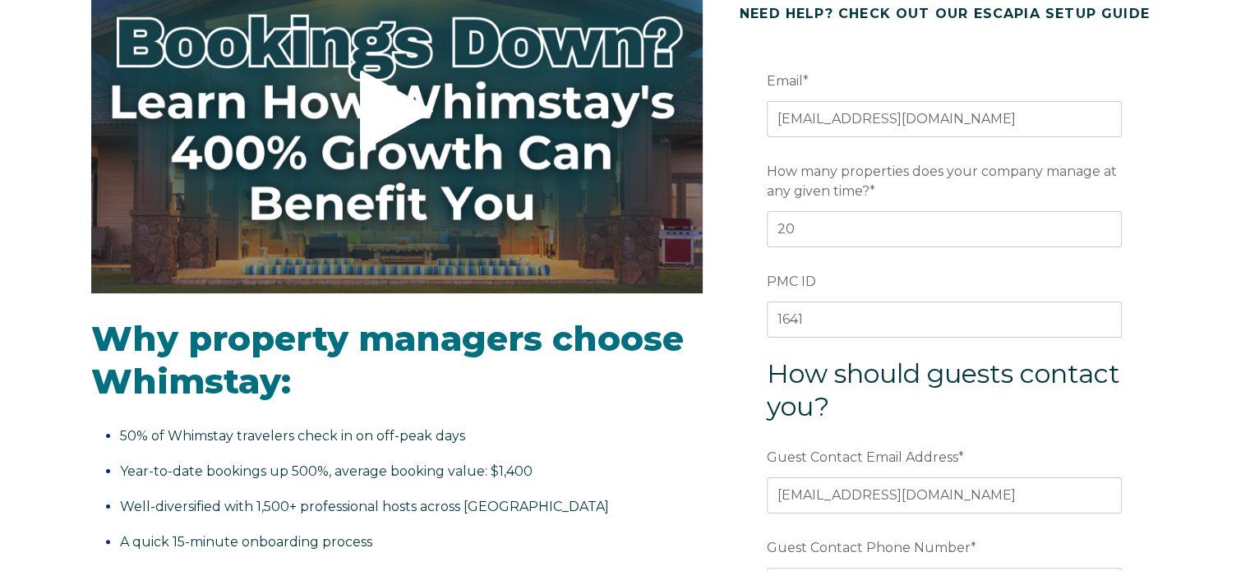
click at [734, 345] on form "**********" at bounding box center [944, 380] width 429 height 700
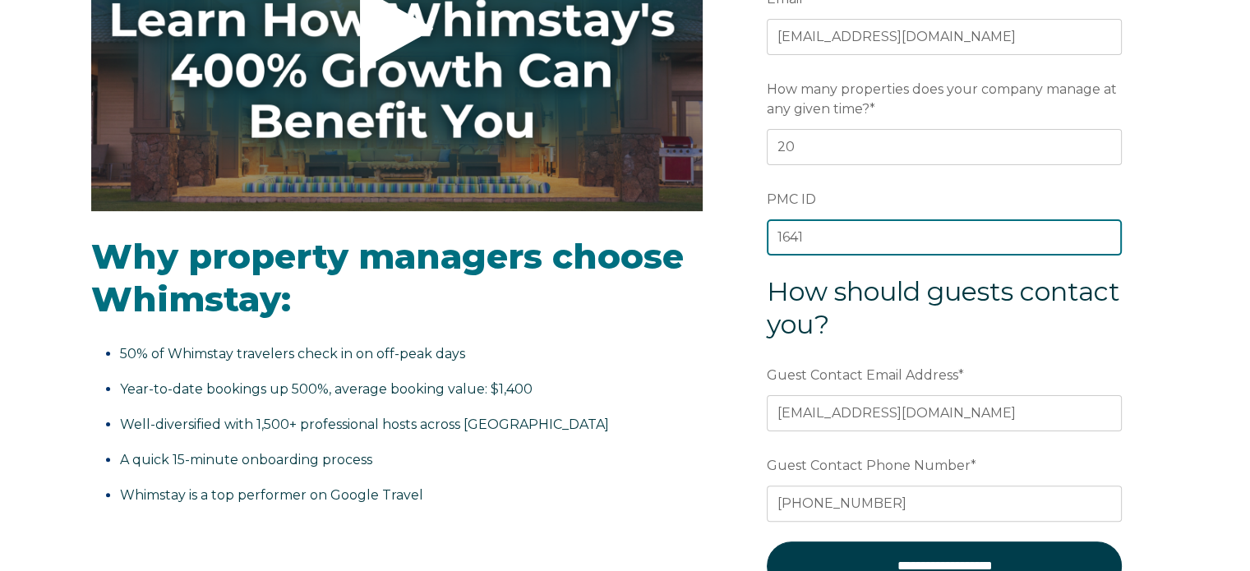
click at [773, 237] on input "1641" at bounding box center [944, 237] width 355 height 36
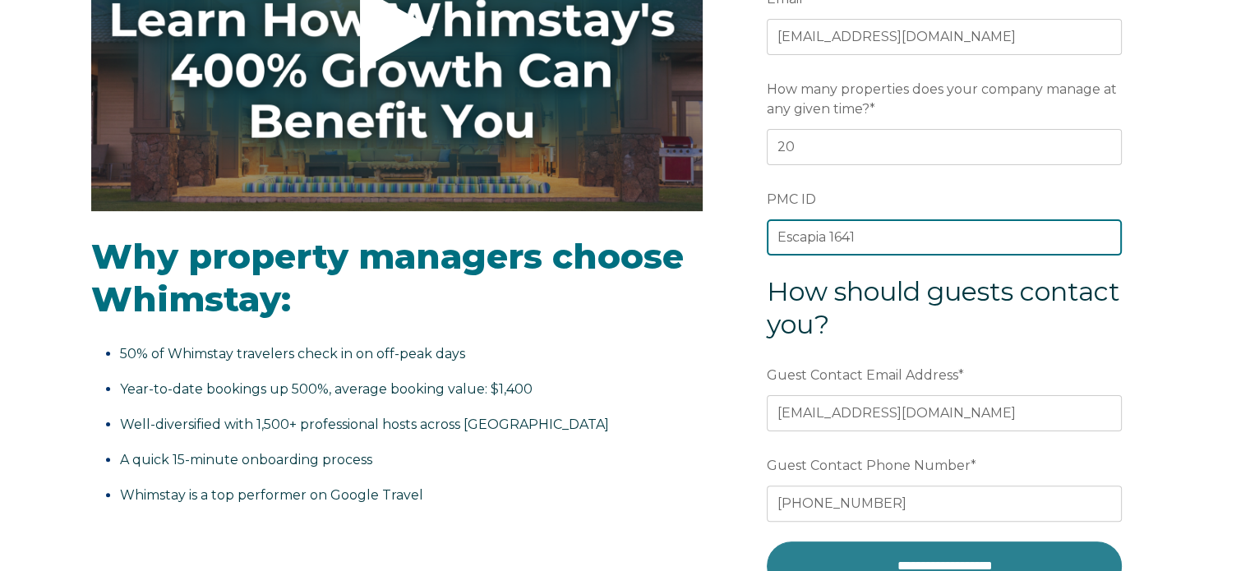
type input "Escapia 1641"
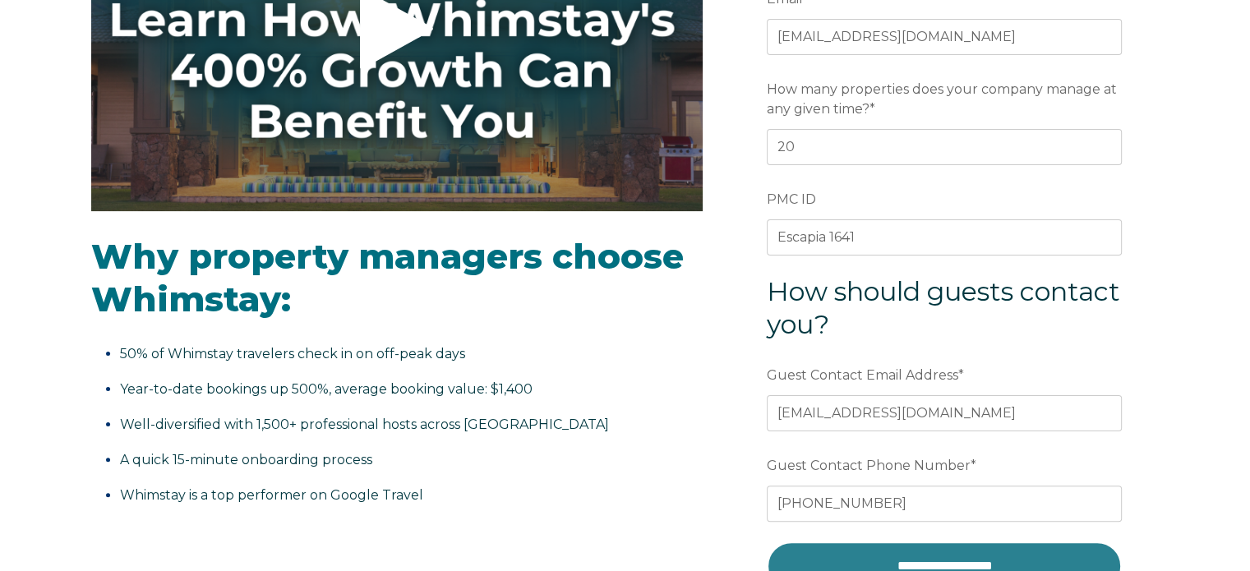
click at [906, 554] on input "**********" at bounding box center [944, 566] width 355 height 49
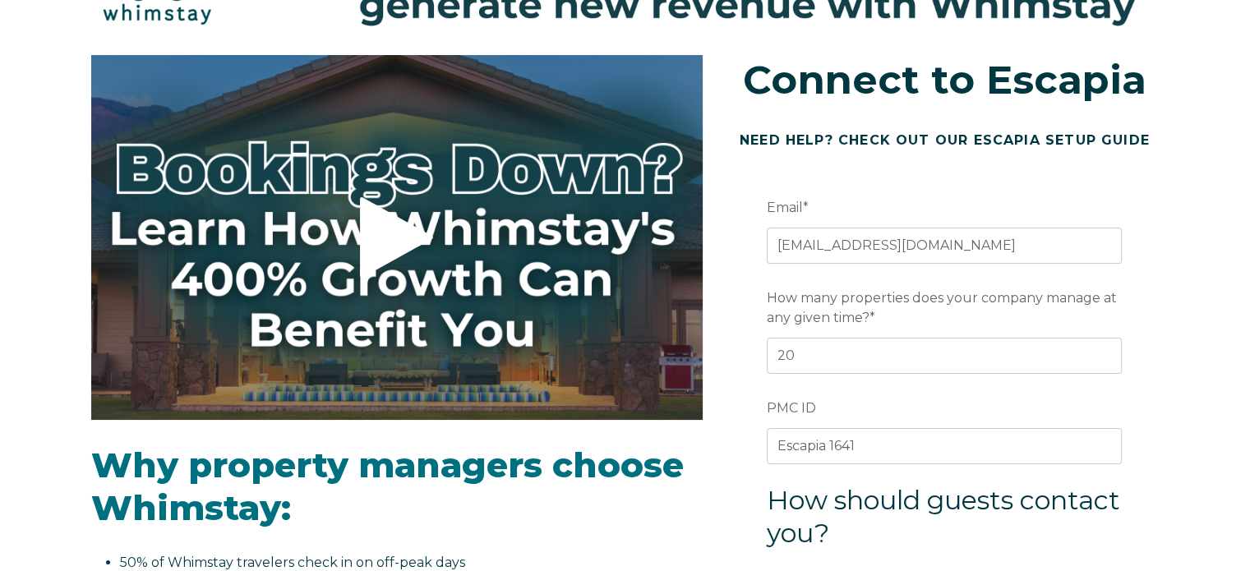
scroll to position [82, 0]
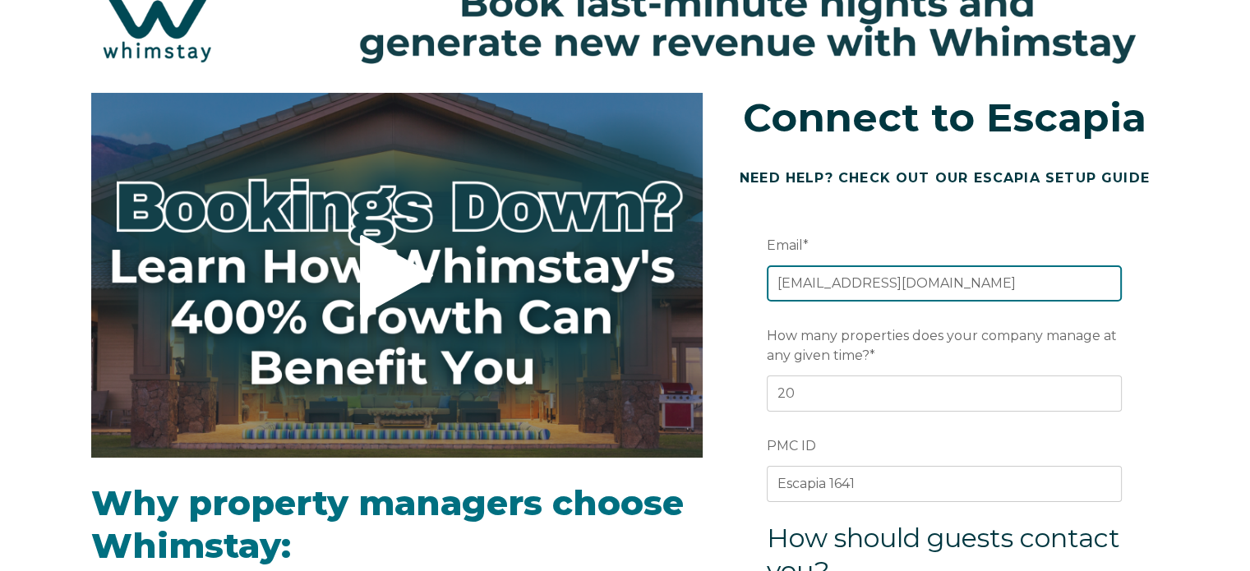
drag, startPoint x: 806, startPoint y: 284, endPoint x: 759, endPoint y: 288, distance: 47.0
click at [759, 288] on form "**********" at bounding box center [944, 544] width 429 height 700
type input "info@mauilodging.com"
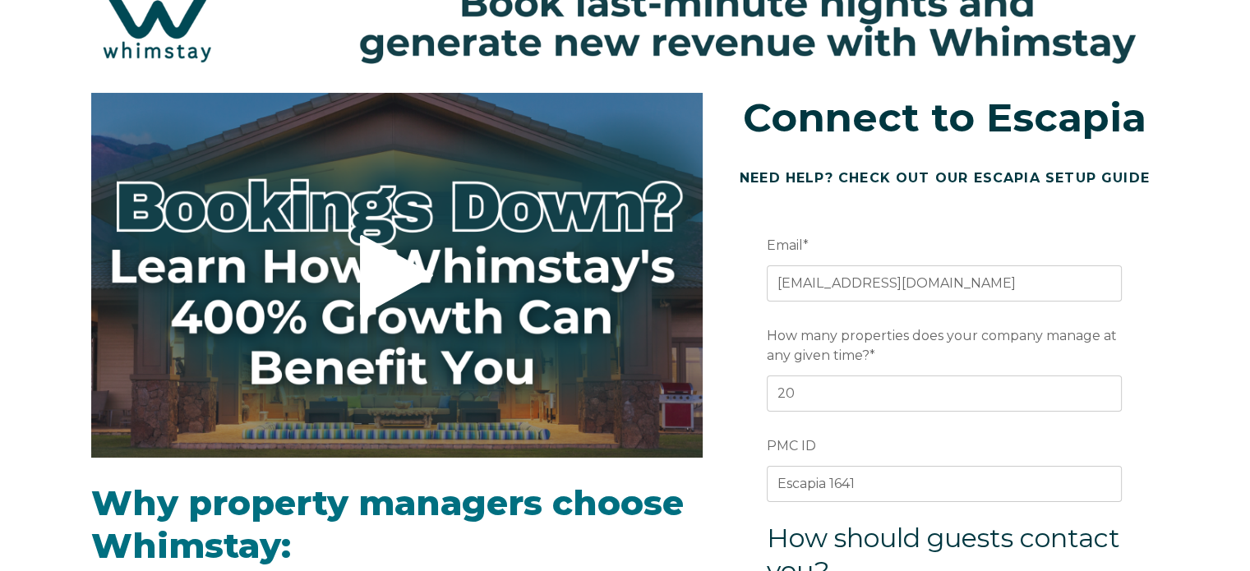
click at [768, 331] on span "How many properties does your company manage at any given time?" at bounding box center [942, 345] width 350 height 45
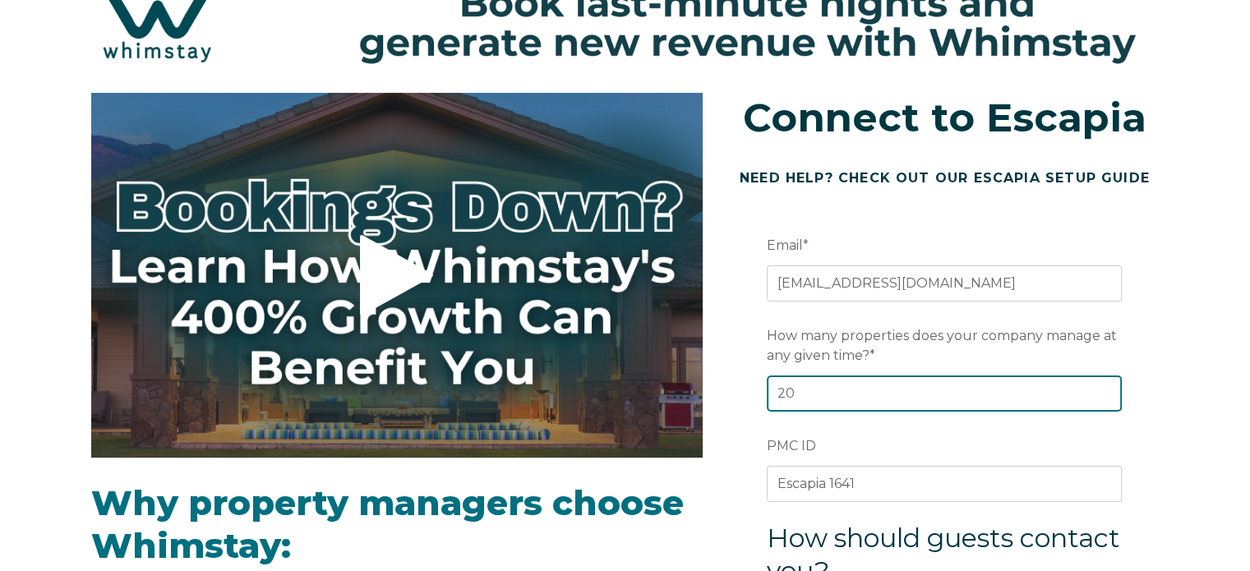
click at [768, 376] on input "20" at bounding box center [944, 394] width 355 height 36
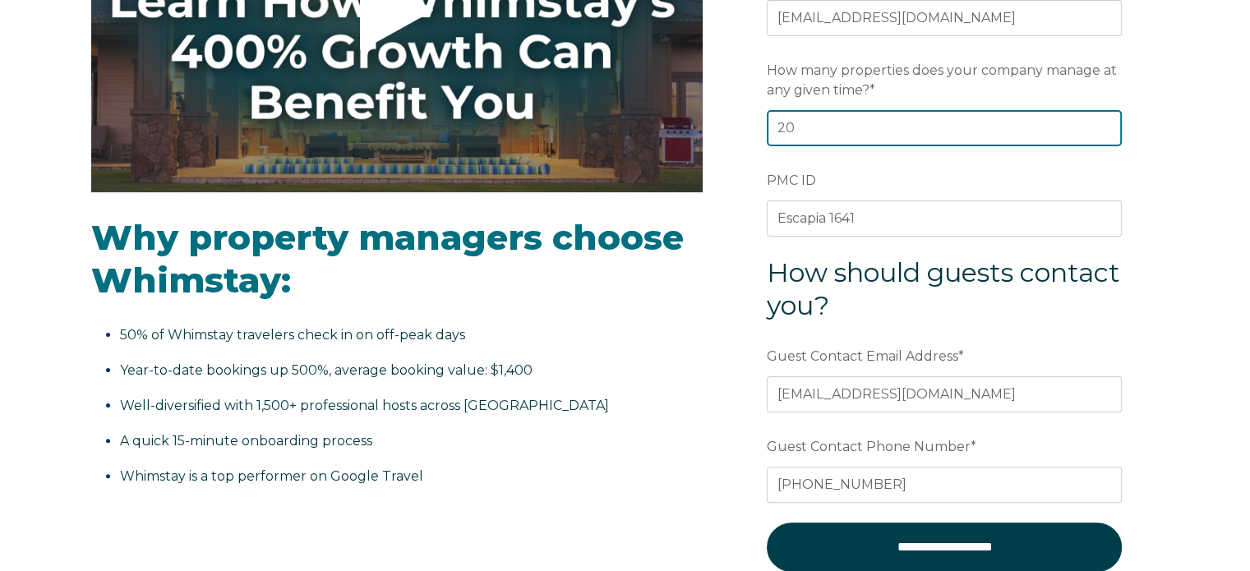
scroll to position [493, 0]
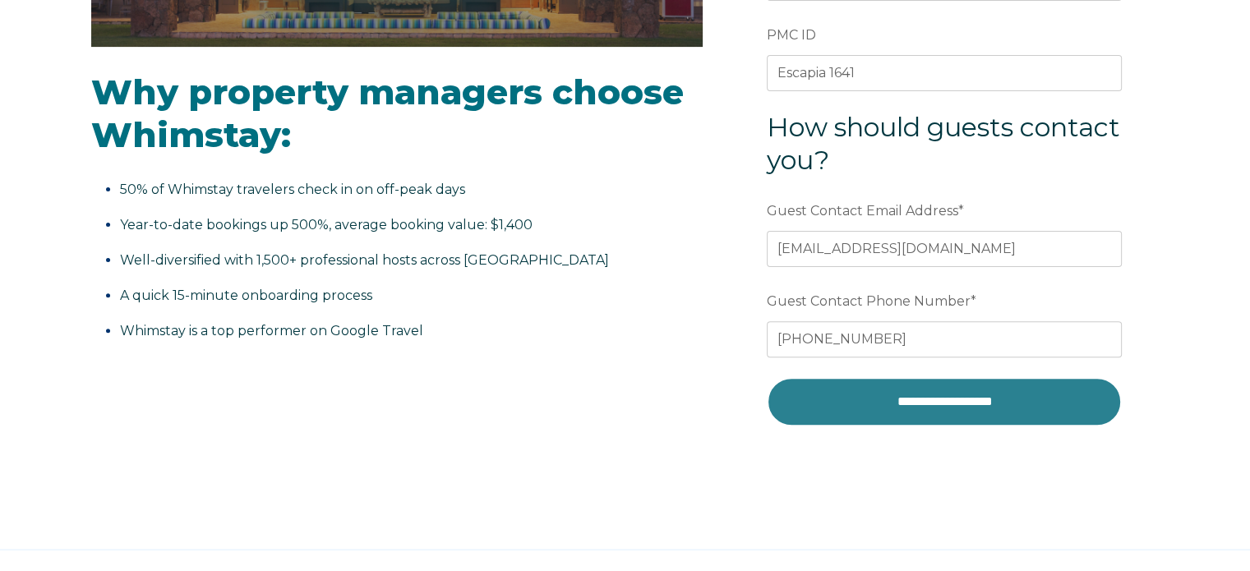
click at [902, 394] on input "**********" at bounding box center [944, 401] width 355 height 49
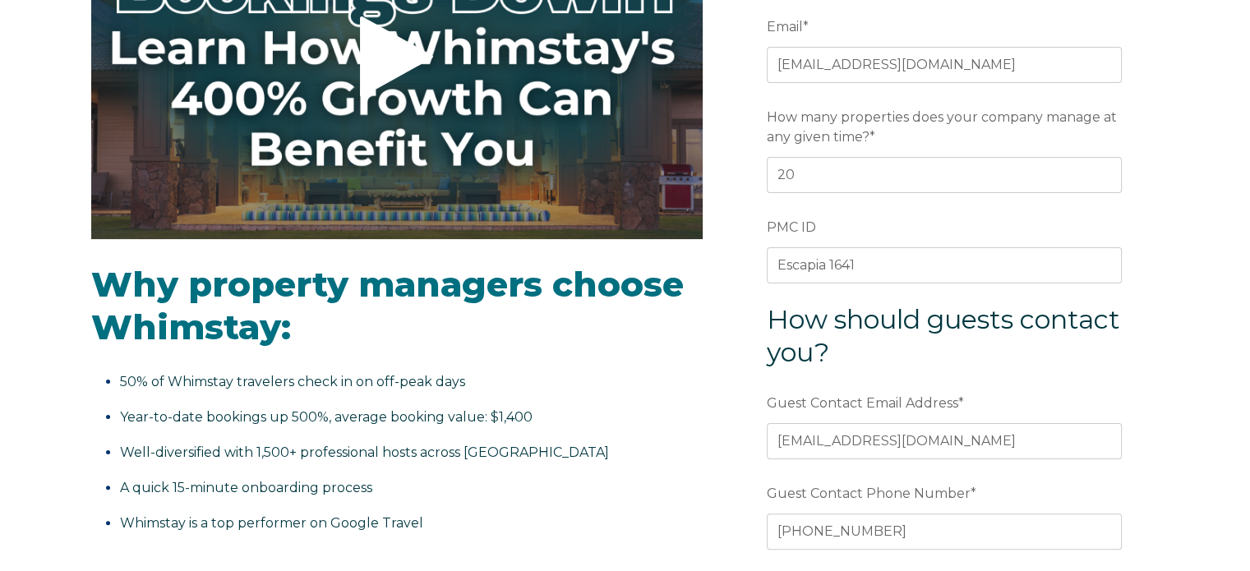
scroll to position [329, 0]
